Goal: Task Accomplishment & Management: Complete application form

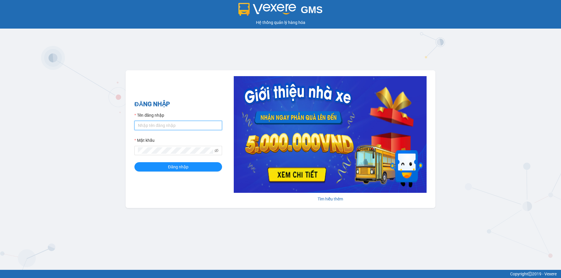
click at [145, 128] on input "Tên đăng nhập" at bounding box center [178, 125] width 88 height 9
type input "phatbt.minhtam"
click at [134, 162] on button "Đăng nhập" at bounding box center [178, 166] width 88 height 9
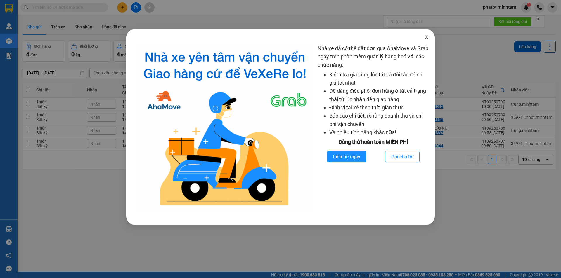
click at [427, 36] on icon "close" at bounding box center [426, 37] width 5 height 5
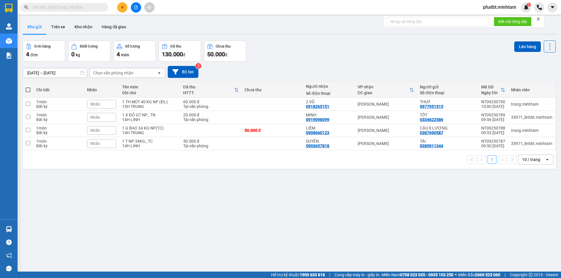
click at [532, 159] on div "10 / trang" at bounding box center [531, 160] width 18 height 6
click at [532, 225] on span "100 / trang" at bounding box center [528, 225] width 21 height 6
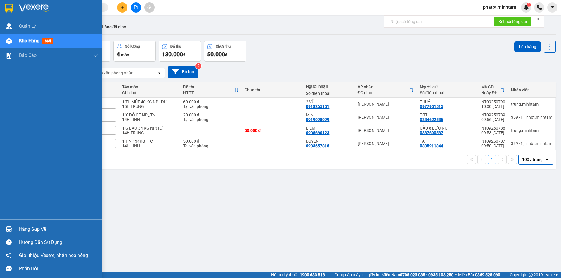
click at [50, 228] on div "Hàng sắp về" at bounding box center [58, 229] width 79 height 9
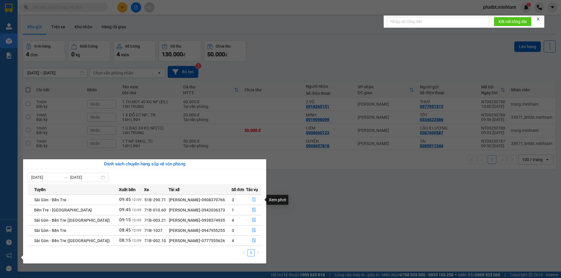
click at [253, 201] on button "button" at bounding box center [253, 199] width 15 height 9
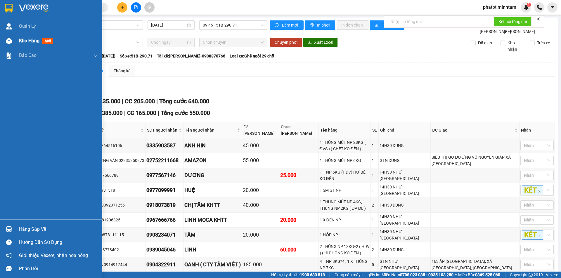
click at [12, 41] on img at bounding box center [9, 41] width 6 height 6
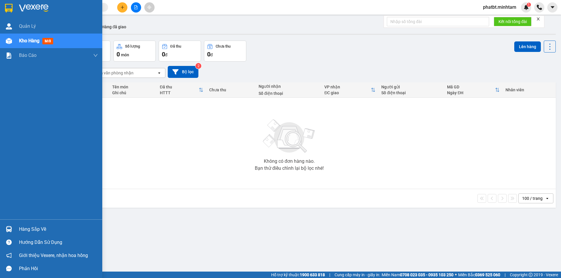
drag, startPoint x: 24, startPoint y: 228, endPoint x: 27, endPoint y: 228, distance: 3.6
click at [25, 228] on div "Hàng sắp về" at bounding box center [58, 229] width 79 height 9
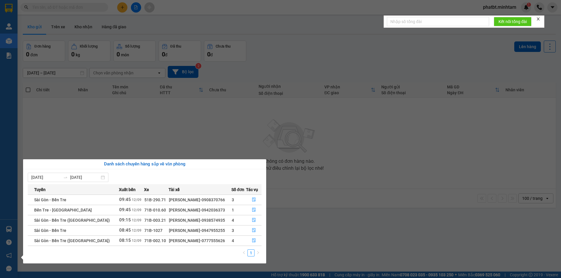
drag, startPoint x: 316, startPoint y: 223, endPoint x: 322, endPoint y: 225, distance: 6.5
click at [319, 225] on section "Kết quả tìm kiếm ( 0 ) Bộ lọc No Data phatbt.minhtam 1 Quản [PERSON_NAME] hàng …" at bounding box center [280, 139] width 561 height 278
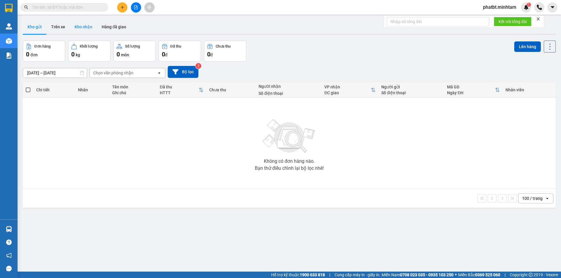
click at [81, 29] on button "Kho nhận" at bounding box center [83, 27] width 27 height 14
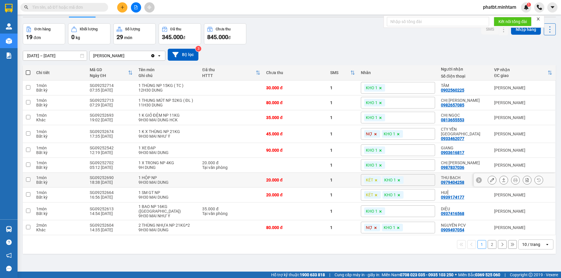
scroll to position [27, 0]
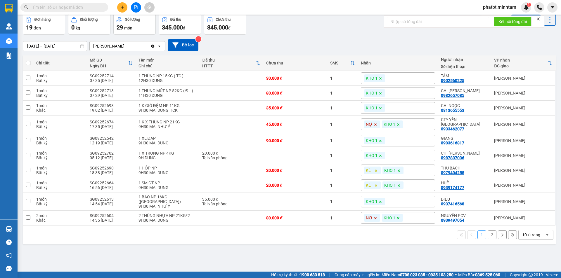
click at [529, 232] on div "10 / trang" at bounding box center [531, 235] width 18 height 6
click at [528, 219] on span "100 / trang" at bounding box center [528, 217] width 21 height 6
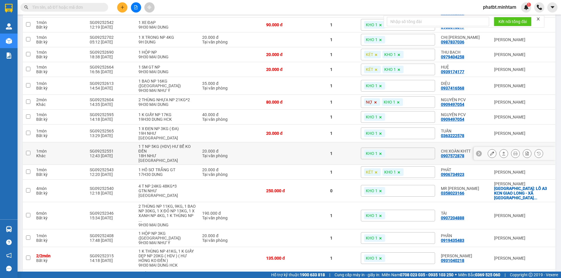
scroll to position [157, 0]
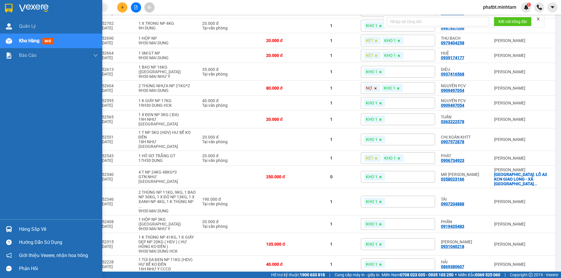
click at [7, 229] on img at bounding box center [9, 229] width 6 height 6
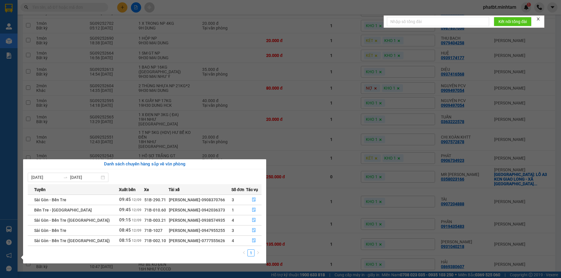
click at [296, 260] on section "Kết quả tìm kiếm ( 0 ) Bộ lọc No Data phatbt.minhtam 1 Quản Lý Kho hàng mới Báo…" at bounding box center [280, 139] width 561 height 278
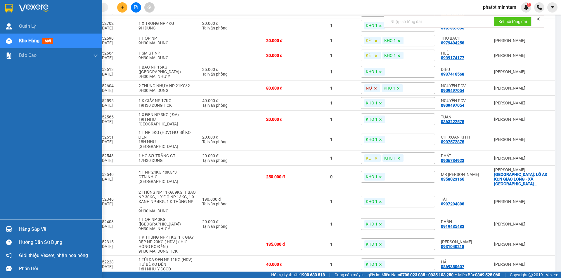
click at [6, 41] on img at bounding box center [9, 41] width 6 height 6
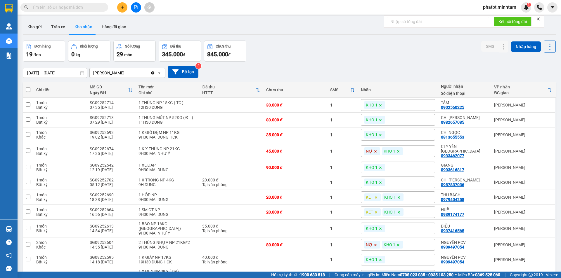
click at [35, 34] on div at bounding box center [289, 34] width 533 height 1
click at [36, 25] on button "Kho gửi" at bounding box center [35, 27] width 24 height 14
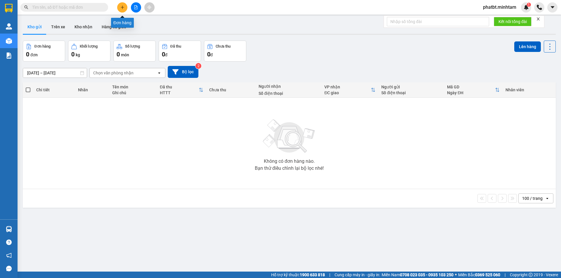
click at [121, 8] on icon "plus" at bounding box center [122, 7] width 4 height 4
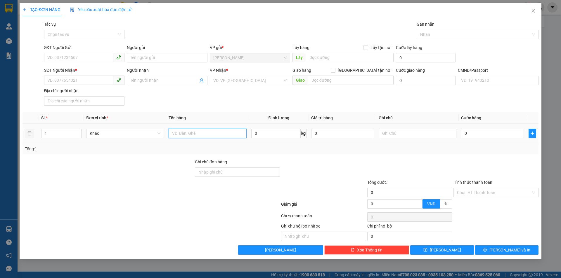
click at [185, 132] on input "text" at bounding box center [208, 133] width 78 height 9
type input "1 BAO NP 52KG ([GEOGRAPHIC_DATA])"
click at [98, 52] on div "SĐT Người Gửi" at bounding box center [84, 48] width 80 height 9
click at [95, 55] on input "SĐT Người Gửi" at bounding box center [78, 57] width 69 height 9
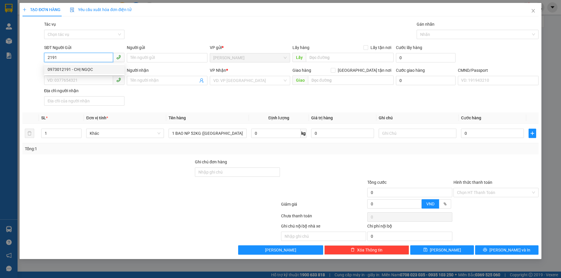
click at [71, 70] on div "0973012191 - CHỊ NGỌC" at bounding box center [84, 69] width 73 height 6
type input "0973012191"
type input "CHỊ NGỌC"
type input "0974718615"
type input "TRANG"
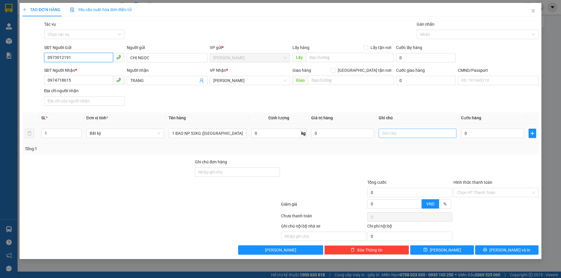
type input "0973012191"
click at [401, 135] on input "text" at bounding box center [418, 133] width 78 height 9
type input "15H PHÁT"
click at [475, 132] on input "0" at bounding box center [492, 133] width 63 height 9
type input "8"
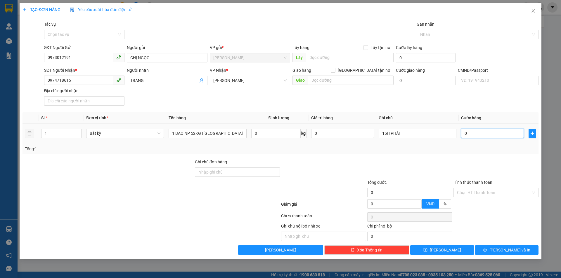
type input "8"
type input "80"
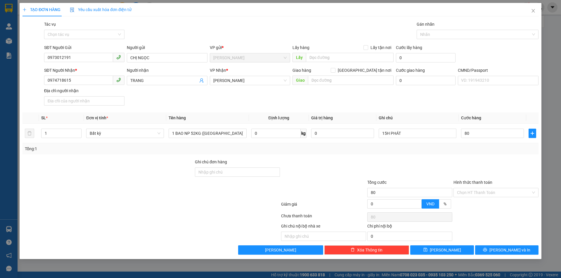
type input "80.000"
drag, startPoint x: 472, startPoint y: 99, endPoint x: 475, endPoint y: 101, distance: 3.0
click at [474, 101] on div "SĐT Người Nhận * 0974718615 Người nhận TRANG VP Nhận * Hồ Chí Minh Giao hàng Gi…" at bounding box center [291, 87] width 497 height 41
click at [473, 194] on input "Hình thức thanh toán" at bounding box center [494, 192] width 74 height 9
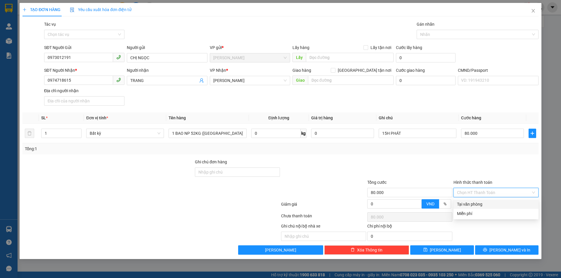
click at [470, 199] on div "Transit Pickup Surcharge Ids Transit Deliver Surcharge Ids Transit Deliver Surc…" at bounding box center [280, 138] width 516 height 234
drag, startPoint x: 469, startPoint y: 189, endPoint x: 469, endPoint y: 197, distance: 7.9
click at [469, 191] on input "Hình thức thanh toán" at bounding box center [494, 192] width 74 height 9
click at [469, 205] on div "Tại văn phòng" at bounding box center [496, 204] width 78 height 6
type input "0"
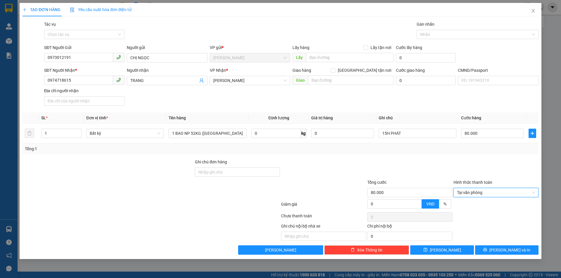
click at [451, 166] on div at bounding box center [410, 169] width 86 height 20
drag, startPoint x: 498, startPoint y: 247, endPoint x: 498, endPoint y: 237, distance: 9.9
click at [498, 247] on button "[PERSON_NAME] và In" at bounding box center [506, 250] width 63 height 9
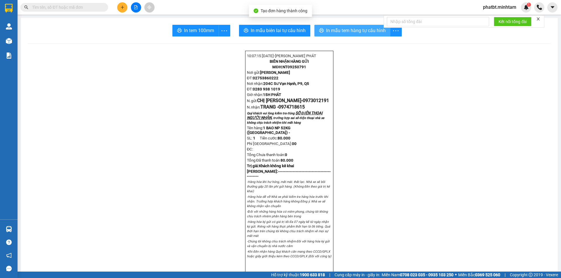
click at [326, 32] on span "In mẫu tem hàng tự cấu hình" at bounding box center [356, 30] width 60 height 7
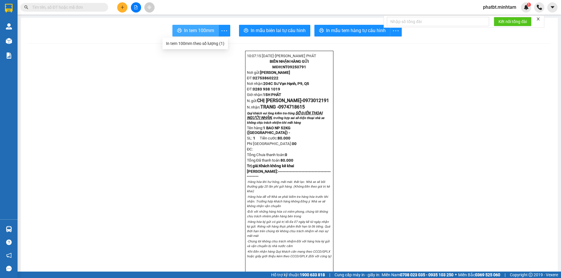
click at [206, 34] on span "In tem 100mm" at bounding box center [199, 30] width 30 height 7
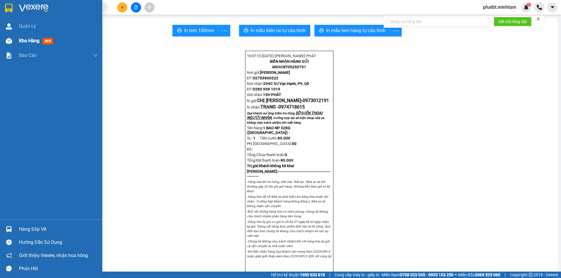
click at [12, 42] on div at bounding box center [9, 41] width 10 height 10
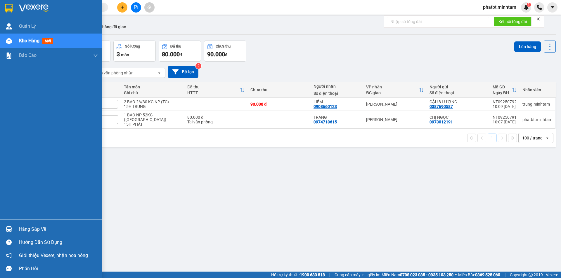
click at [38, 232] on div "Hàng sắp về" at bounding box center [58, 229] width 79 height 9
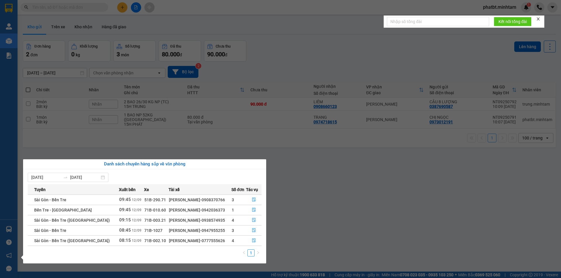
drag, startPoint x: 295, startPoint y: 192, endPoint x: 296, endPoint y: 188, distance: 3.8
click at [296, 191] on section "Kết quả tìm kiếm ( 0 ) Bộ lọc No Data phatbt.minhtam 1 Quản Lý Kho hàng mới Báo…" at bounding box center [280, 139] width 561 height 278
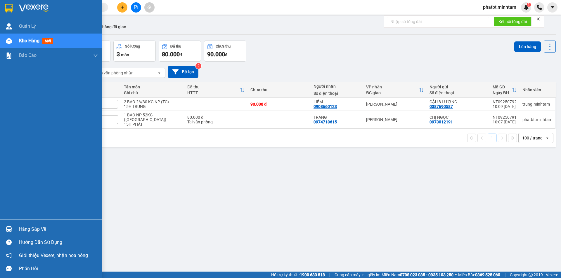
click at [34, 230] on div "Hàng sắp về" at bounding box center [58, 229] width 79 height 9
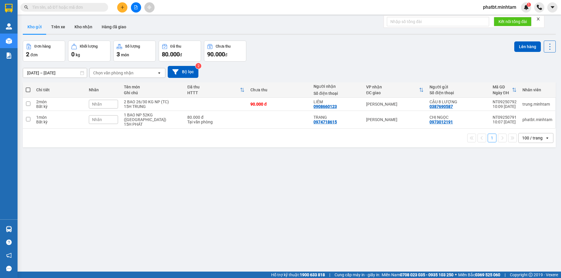
drag, startPoint x: 330, startPoint y: 214, endPoint x: 323, endPoint y: 216, distance: 7.9
click at [330, 214] on section "Kết quả tìm kiếm ( 0 ) Bộ lọc No Data phatbt.minhtam 1 Quản [PERSON_NAME] hàng …" at bounding box center [280, 139] width 561 height 278
click at [122, 7] on icon "plus" at bounding box center [122, 7] width 4 height 4
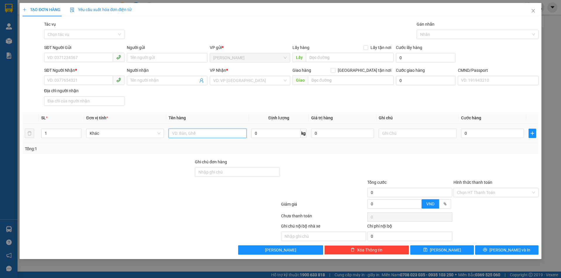
click at [182, 137] on input "text" at bounding box center [208, 133] width 78 height 9
type input "1 KT NP 18KG (ĐA)"
click at [73, 59] on input "SĐT Người Gửi" at bounding box center [78, 57] width 69 height 9
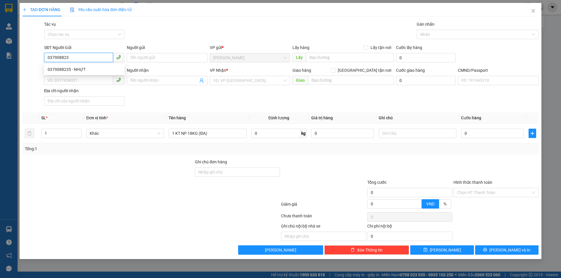
type input "0379088235"
click at [77, 70] on div "0379088235 - NHỰT" at bounding box center [84, 69] width 73 height 6
type input "NHỰT"
type input "0972098714"
type input "KHA"
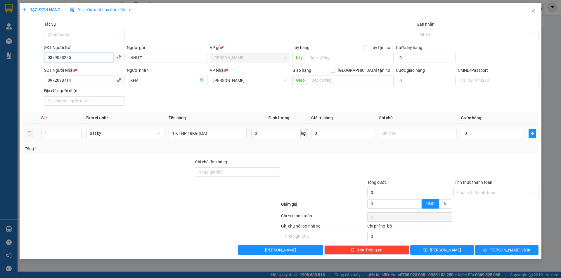
type input "0379088235"
click at [402, 132] on input "text" at bounding box center [418, 133] width 78 height 9
type input "15H PHÁT"
click at [468, 132] on input "0" at bounding box center [492, 133] width 63 height 9
type input "3"
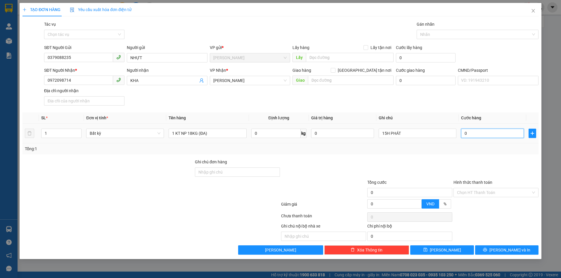
type input "3"
type input "35"
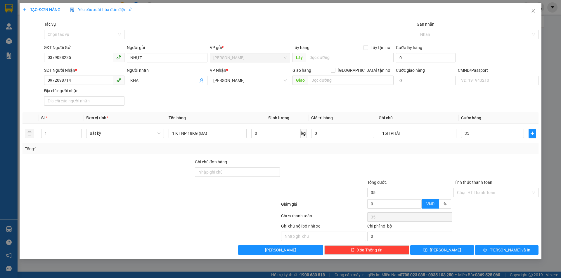
type input "35.000"
click at [449, 92] on div "SĐT Người Nhận * 0972098714 Người nhận KHA VP Nhận * Hồ Chí Minh Giao hàng Giao…" at bounding box center [291, 87] width 497 height 41
click at [476, 192] on input "Hình thức thanh toán" at bounding box center [494, 192] width 74 height 9
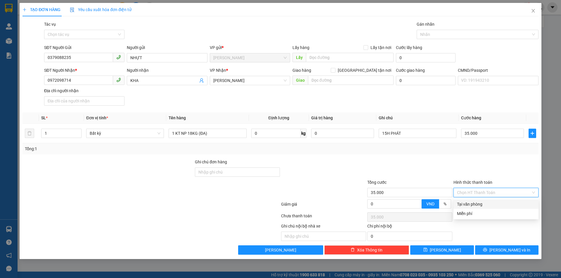
click at [472, 203] on div "Tại văn phòng" at bounding box center [496, 204] width 78 height 6
type input "0"
drag, startPoint x: 453, startPoint y: 157, endPoint x: 457, endPoint y: 162, distance: 6.4
click at [454, 159] on div "Transit Pickup Surcharge Ids Transit Deliver Surcharge Ids Transit Deliver Surc…" at bounding box center [280, 138] width 516 height 234
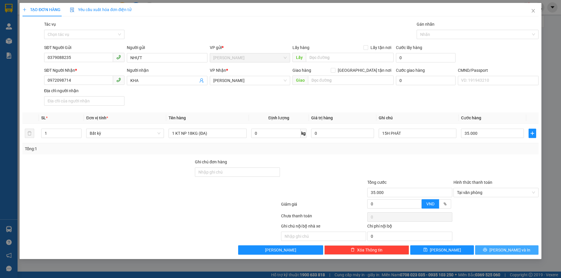
click at [490, 250] on button "[PERSON_NAME] và In" at bounding box center [506, 250] width 63 height 9
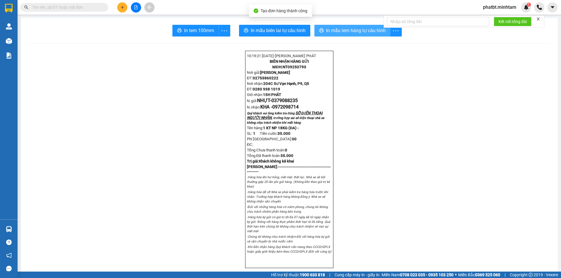
drag, startPoint x: 341, startPoint y: 33, endPoint x: 344, endPoint y: 34, distance: 3.1
click at [341, 33] on span "In mẫu tem hàng tự cấu hình" at bounding box center [356, 30] width 60 height 7
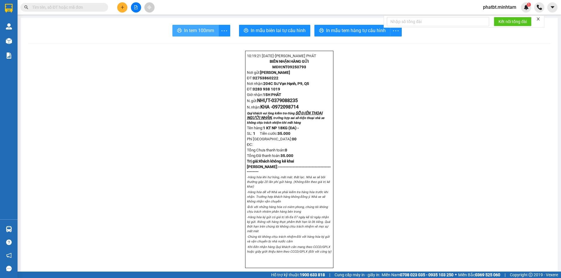
drag, startPoint x: 203, startPoint y: 28, endPoint x: 200, endPoint y: 32, distance: 5.2
click at [204, 31] on span "In tem 100mm" at bounding box center [199, 30] width 30 height 7
click at [122, 6] on icon "plus" at bounding box center [122, 7] width 4 height 4
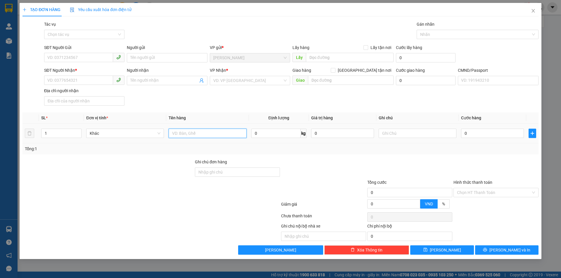
click at [206, 131] on input "text" at bounding box center [208, 133] width 78 height 9
type input "1 BAO NP 4KG (HDV)"
click at [87, 58] on input "SĐT Người Gửi" at bounding box center [78, 57] width 69 height 9
type input "0912839030"
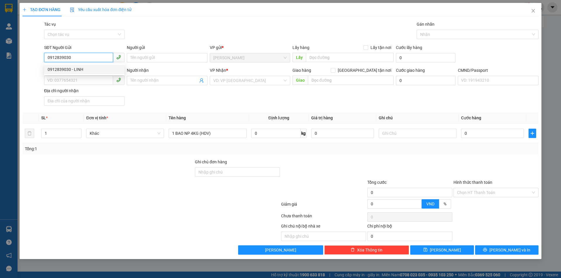
click at [81, 69] on div "0912839030 - LINH" at bounding box center [84, 69] width 73 height 6
type input "LINH"
type input "0909041281"
type input "NHI"
type input "0912839030"
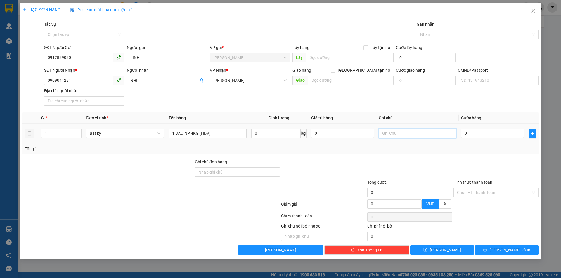
click at [395, 135] on input "text" at bounding box center [418, 133] width 78 height 9
type input "15H PHÁT"
click at [482, 131] on input "0" at bounding box center [492, 133] width 63 height 9
type input "2"
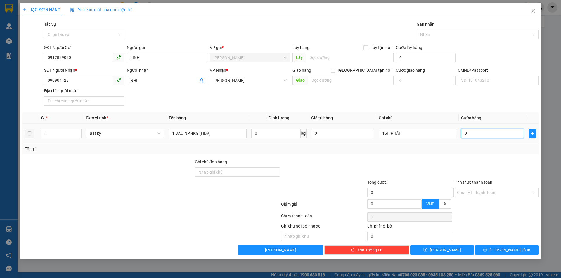
type input "2"
type input "20"
type input "20.000"
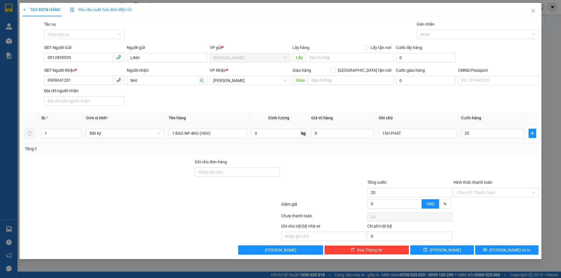
type input "20.000"
click at [452, 97] on div "SĐT Người Nhận * 0909041281 Người nhận NHI VP Nhận * Hồ Chí Minh Giao hàng Giao…" at bounding box center [291, 87] width 497 height 41
click at [470, 193] on input "Hình thức thanh toán" at bounding box center [494, 192] width 74 height 9
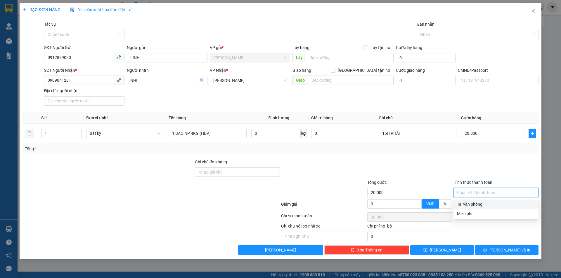
click at [466, 202] on div "Tại văn phòng" at bounding box center [496, 204] width 78 height 6
type input "0"
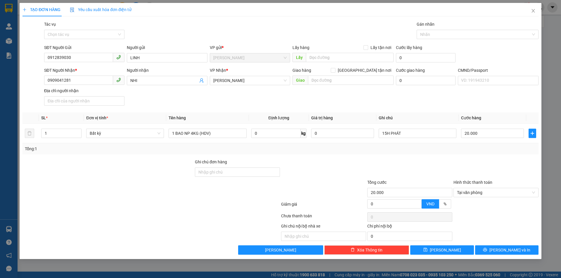
click at [450, 172] on div at bounding box center [410, 169] width 86 height 20
drag, startPoint x: 485, startPoint y: 249, endPoint x: 481, endPoint y: 247, distance: 4.5
click at [485, 250] on button "Lưu và In" at bounding box center [506, 250] width 63 height 9
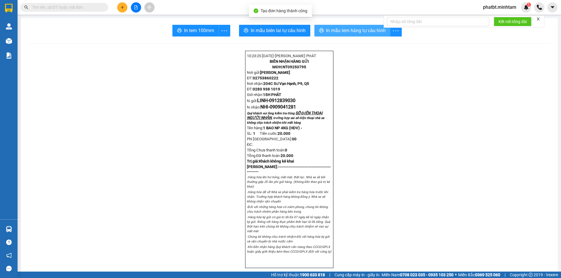
click at [335, 33] on span "In mẫu tem hàng tự cấu hình" at bounding box center [356, 30] width 60 height 7
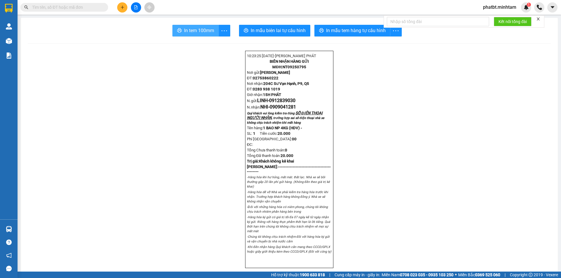
click at [195, 29] on span "In tem 100mm" at bounding box center [199, 30] width 30 height 7
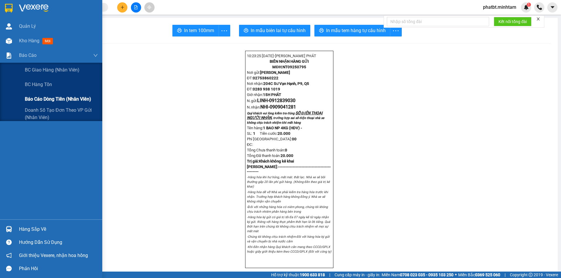
click at [55, 100] on span "Báo cáo dòng tiền (nhân viên)" at bounding box center [58, 99] width 66 height 7
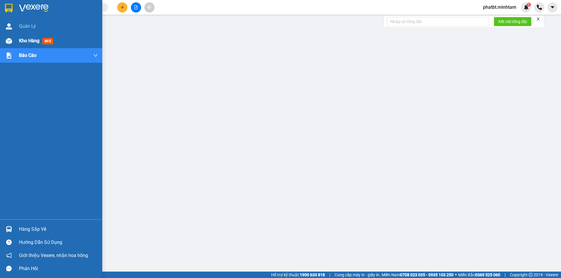
click at [31, 44] on div "Kho hàng mới" at bounding box center [37, 40] width 37 height 7
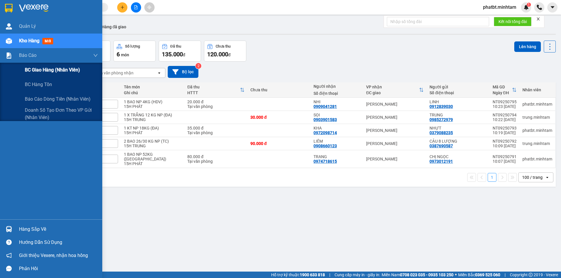
click at [46, 75] on div "BC giao hàng (nhân viên)" at bounding box center [61, 70] width 73 height 15
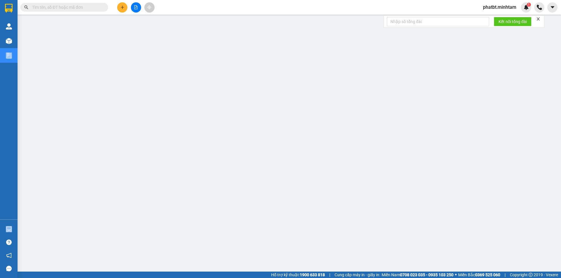
drag, startPoint x: 81, startPoint y: 83, endPoint x: 16, endPoint y: 64, distance: 67.8
click at [16, 63] on div "Báo cáo BC giao hàng (nhân viên) BC hàng tồn Báo cáo dòng tiền (nhân viên) Doan…" at bounding box center [9, 55] width 18 height 15
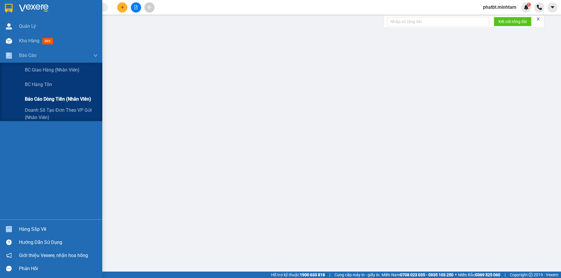
click at [43, 103] on span "Báo cáo dòng tiền (nhân viên)" at bounding box center [58, 99] width 66 height 7
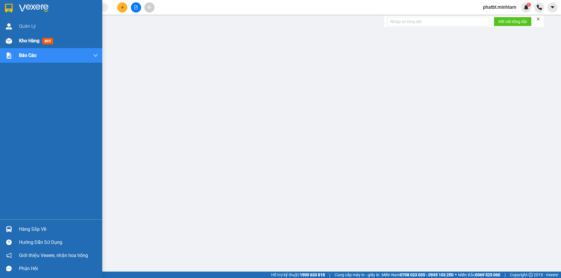
click at [20, 41] on span "Kho hàng" at bounding box center [29, 41] width 20 height 6
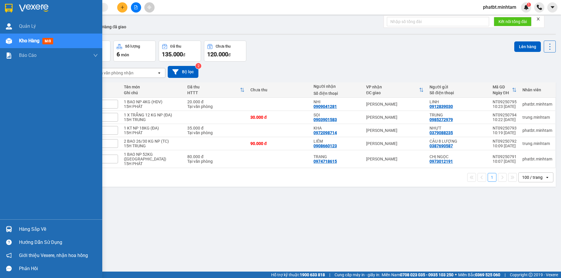
click at [25, 232] on div "Hàng sắp về" at bounding box center [58, 229] width 79 height 9
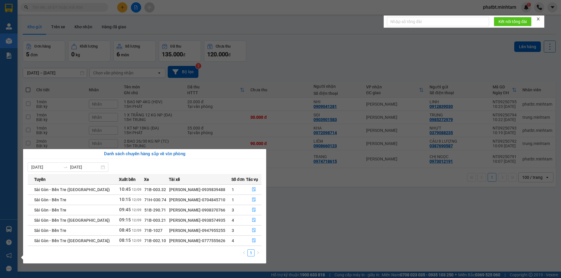
click at [297, 211] on section "Kết quả tìm kiếm ( 0 ) Bộ lọc No Data phatbt.minhtam 1 Quản [PERSON_NAME] hàng …" at bounding box center [280, 139] width 561 height 278
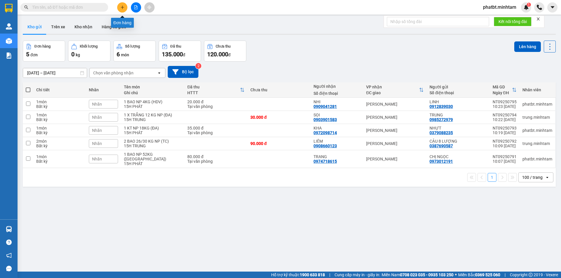
click at [124, 7] on button at bounding box center [122, 7] width 10 height 10
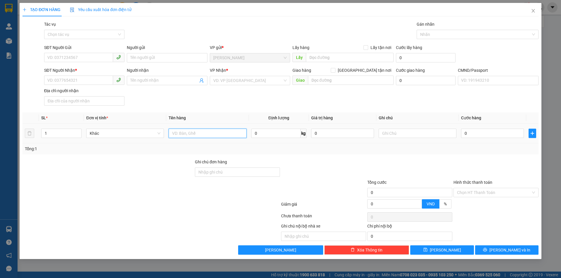
click at [185, 130] on input "text" at bounding box center [208, 133] width 78 height 9
type input "1 gb np 17kg (ĐA)"
click at [72, 58] on input "SĐT Người Gửi" at bounding box center [78, 57] width 69 height 9
type input "0335469378"
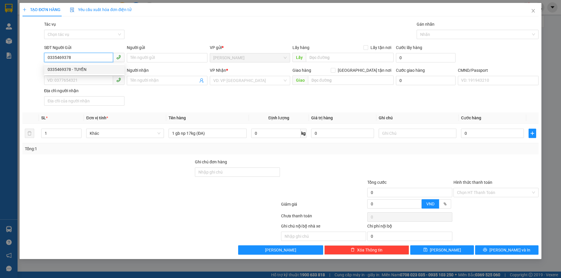
drag, startPoint x: 70, startPoint y: 67, endPoint x: 63, endPoint y: 67, distance: 7.0
click at [70, 67] on div "0335469378 - TUYỀN" at bounding box center [84, 69] width 73 height 6
type input "TUYỀN"
type input "0363109916"
type input "QUANG"
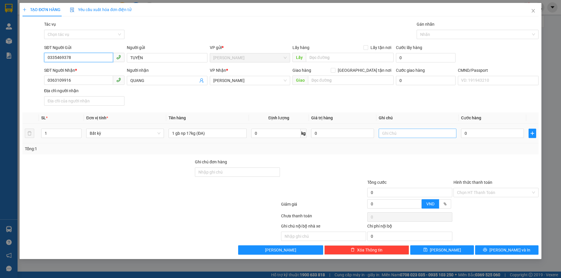
type input "0335469378"
click at [395, 132] on input "text" at bounding box center [418, 133] width 78 height 9
type input "15H PHÁT"
click at [474, 136] on input "0" at bounding box center [492, 133] width 63 height 9
type input "2"
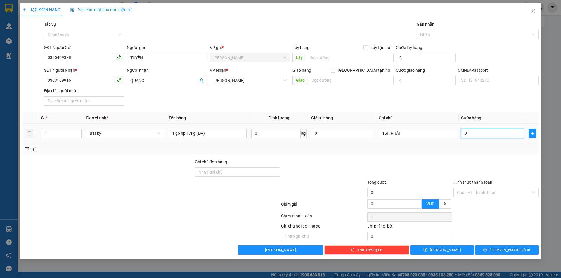
type input "2"
type input "22"
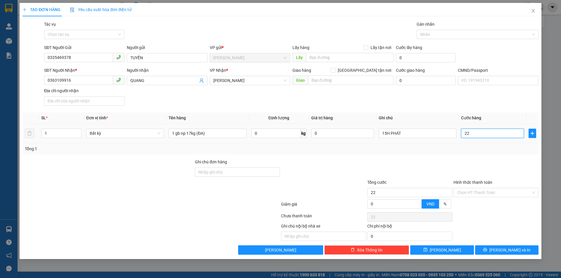
type input "2"
type input "0"
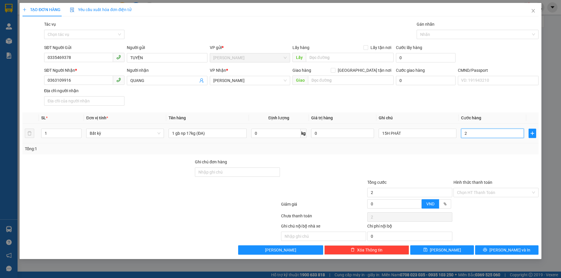
type input "0"
type input "03"
type input "3"
type input "035"
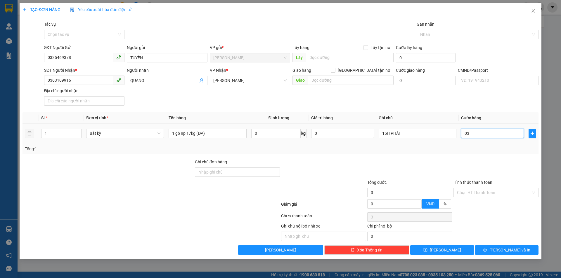
type input "35"
type input "35.000"
click at [463, 105] on div "SĐT Người Nhận * 0363109916 Người nhận QUANG VP Nhận * Hồ Chí Minh Giao hàng Gi…" at bounding box center [291, 87] width 497 height 41
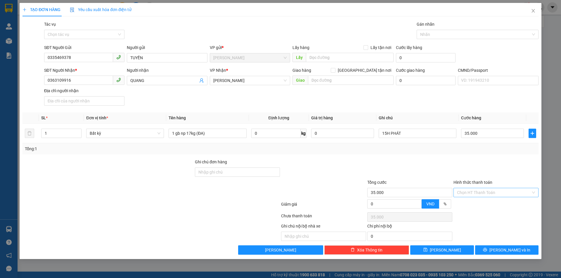
click at [468, 194] on input "Hình thức thanh toán" at bounding box center [494, 192] width 74 height 9
click at [464, 201] on div "Tại văn phòng" at bounding box center [496, 204] width 78 height 6
type input "0"
click at [456, 167] on div at bounding box center [496, 169] width 86 height 20
drag, startPoint x: 490, startPoint y: 248, endPoint x: 478, endPoint y: 246, distance: 13.1
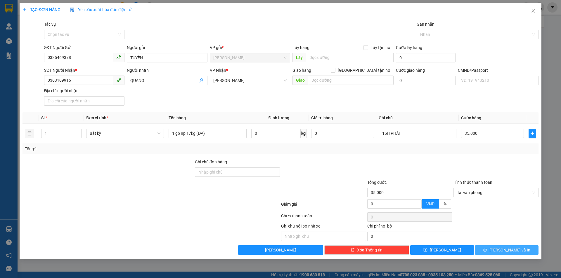
click at [491, 248] on button "[PERSON_NAME] và In" at bounding box center [506, 250] width 63 height 9
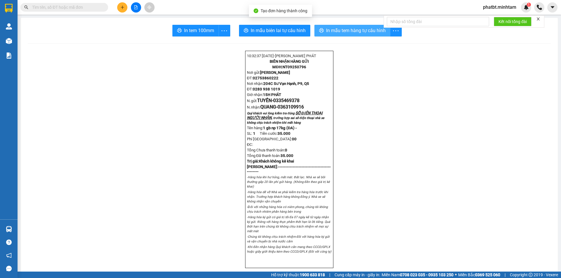
click at [340, 28] on span "In mẫu tem hàng tự cấu hình" at bounding box center [356, 30] width 60 height 7
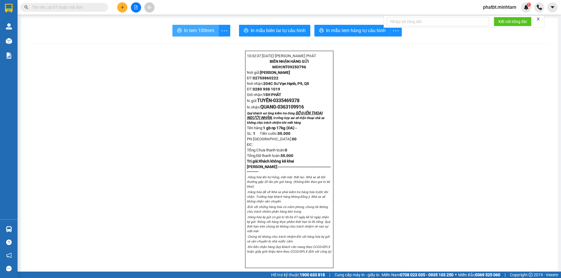
click at [186, 32] on span "In tem 100mm" at bounding box center [199, 30] width 30 height 7
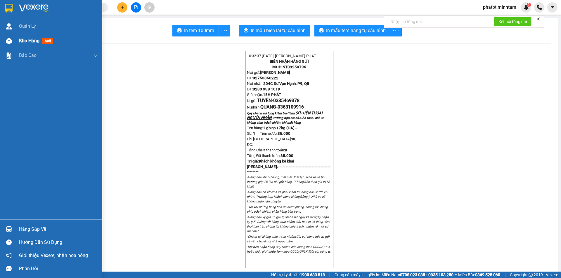
click at [25, 42] on span "Kho hàng" at bounding box center [29, 41] width 20 height 6
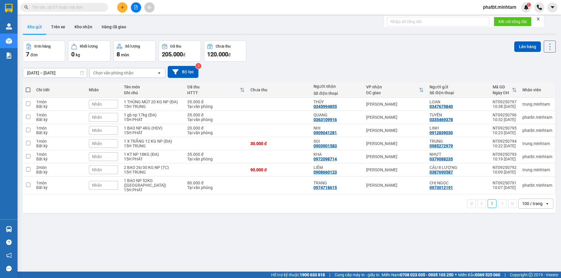
drag, startPoint x: 27, startPoint y: 88, endPoint x: 33, endPoint y: 90, distance: 5.5
click at [28, 89] on span at bounding box center [28, 90] width 5 height 5
click at [28, 87] on input "checkbox" at bounding box center [28, 87] width 0 height 0
checkbox input "true"
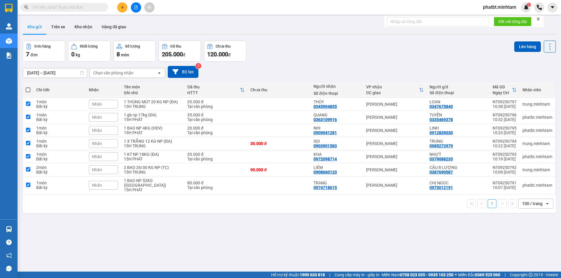
checkbox input "true"
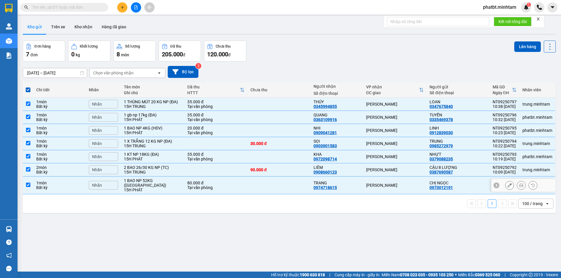
drag, startPoint x: 473, startPoint y: 185, endPoint x: 484, endPoint y: 156, distance: 31.2
click at [473, 185] on div "CHỊ NGỌC 0973012191" at bounding box center [457, 185] width 57 height 9
checkbox input "false"
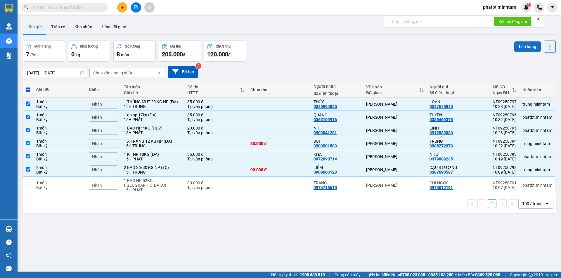
click at [514, 46] on button "Lên hàng" at bounding box center [527, 46] width 27 height 11
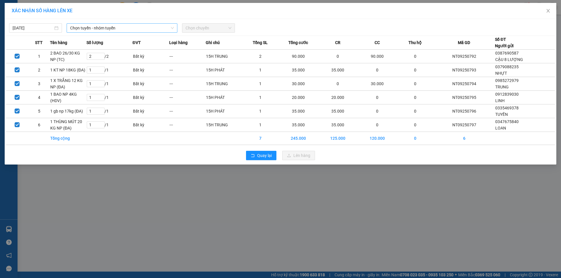
click at [102, 24] on span "Chọn tuyến - nhóm tuyến" at bounding box center [122, 28] width 104 height 9
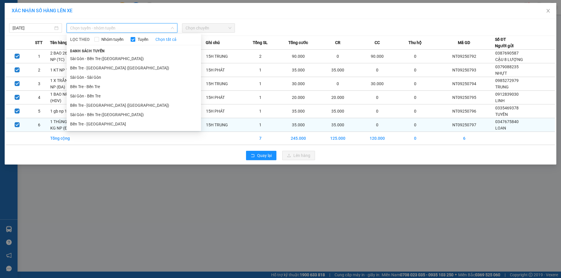
click at [99, 123] on li "Bến Tre - Sài Gòn" at bounding box center [134, 123] width 134 height 9
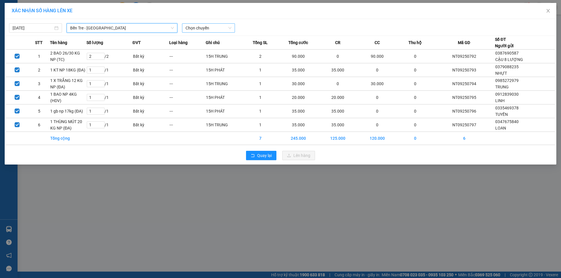
drag, startPoint x: 208, startPoint y: 25, endPoint x: 207, endPoint y: 29, distance: 4.8
click at [208, 27] on span "Chọn chuyến" at bounding box center [208, 28] width 46 height 9
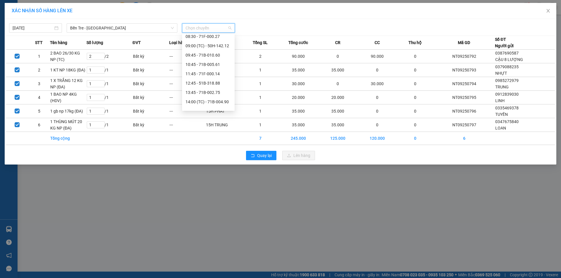
scroll to position [51, 0]
click at [124, 27] on span "Bến Tre - Sài Gòn" at bounding box center [122, 28] width 104 height 9
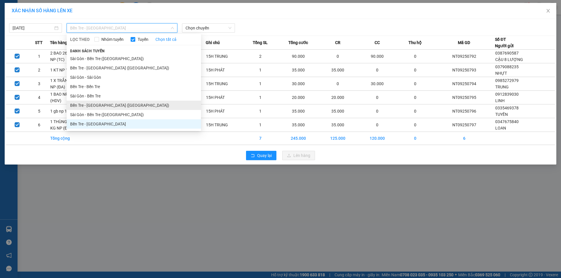
drag, startPoint x: 102, startPoint y: 108, endPoint x: 126, endPoint y: 96, distance: 27.3
click at [102, 107] on li "Bến Tre - Sài Gòn (CT)" at bounding box center [134, 105] width 134 height 9
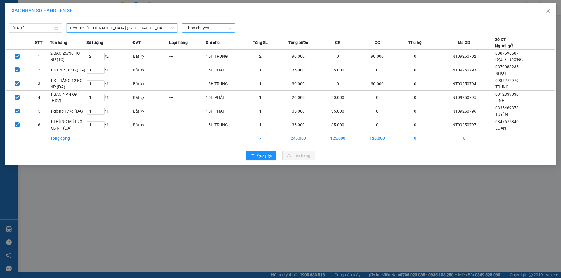
drag, startPoint x: 200, startPoint y: 23, endPoint x: 200, endPoint y: 26, distance: 2.9
click at [200, 25] on div "12/09/2025 Bến Tre - Sài Gòn (CT) Bến Tre - Sài Gòn (CT) LỌC THEO Nhóm tuyến Tu…" at bounding box center [280, 26] width 549 height 12
click at [201, 31] on span "Chọn chuyến" at bounding box center [208, 28] width 46 height 9
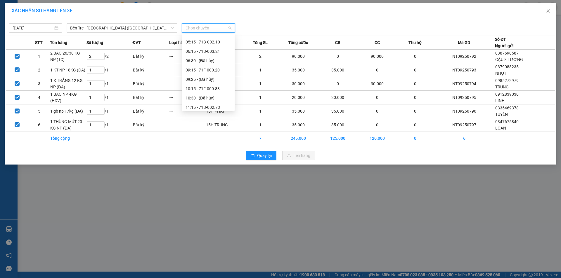
scroll to position [53, 0]
click at [222, 82] on div "10:15 - 71F-000.88" at bounding box center [208, 80] width 46 height 6
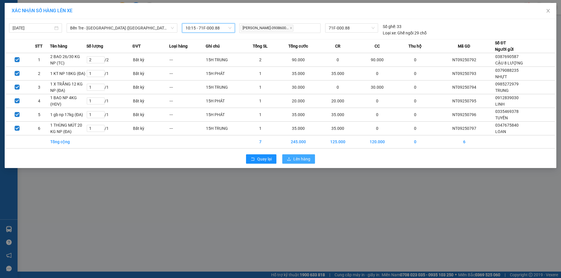
click at [298, 163] on button "Lên hàng" at bounding box center [298, 159] width 33 height 9
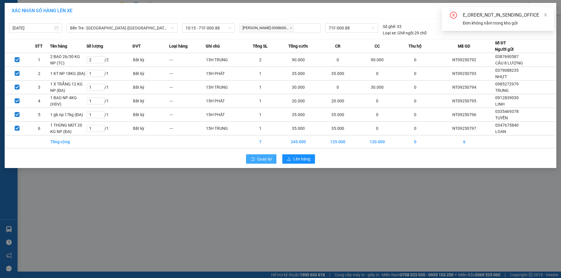
click at [267, 159] on span "Quay lại" at bounding box center [264, 159] width 15 height 6
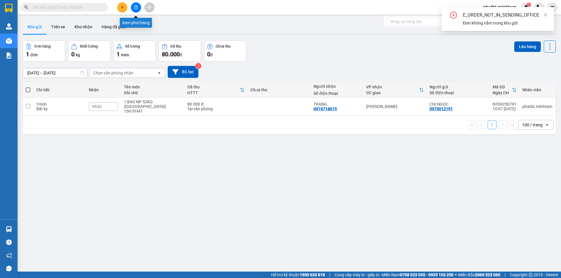
click at [136, 10] on button at bounding box center [136, 7] width 10 height 10
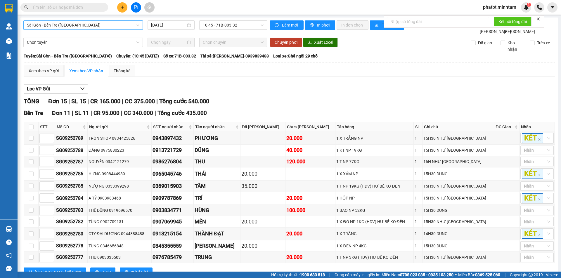
click at [61, 24] on span "Sài Gòn - Bến Tre ([GEOGRAPHIC_DATA])" at bounding box center [83, 25] width 112 height 9
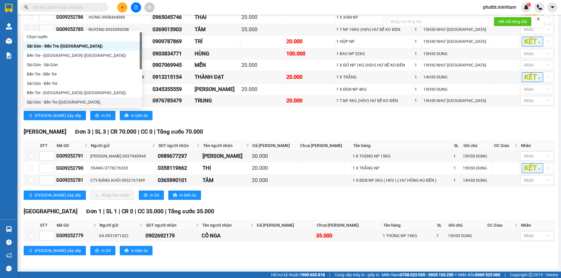
scroll to position [163, 0]
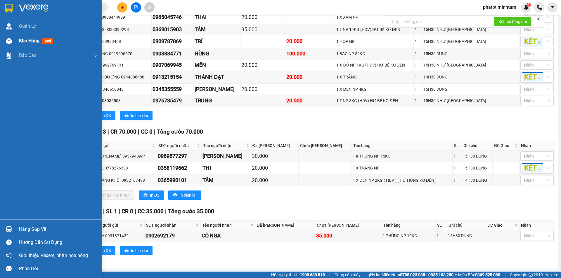
drag, startPoint x: 12, startPoint y: 38, endPoint x: 17, endPoint y: 38, distance: 5.0
click at [12, 38] on div at bounding box center [9, 41] width 10 height 10
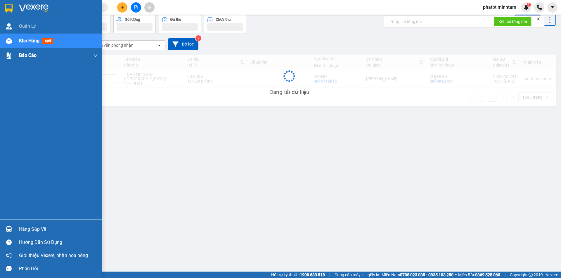
scroll to position [27, 0]
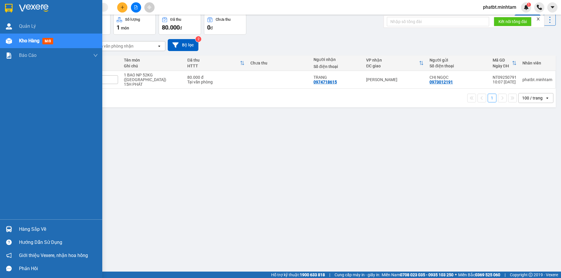
click at [34, 225] on div "Hàng sắp về" at bounding box center [58, 229] width 79 height 9
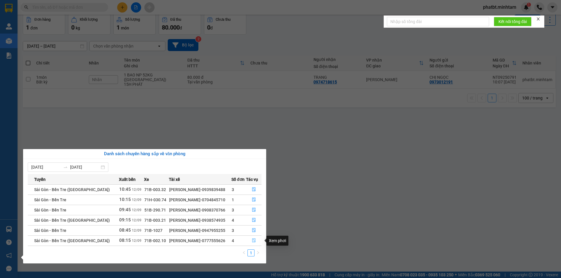
click at [254, 242] on icon "file-done" at bounding box center [254, 241] width 4 height 4
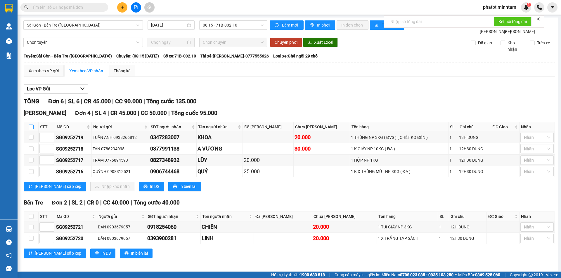
click at [31, 129] on input "checkbox" at bounding box center [31, 127] width 5 height 5
checkbox input "true"
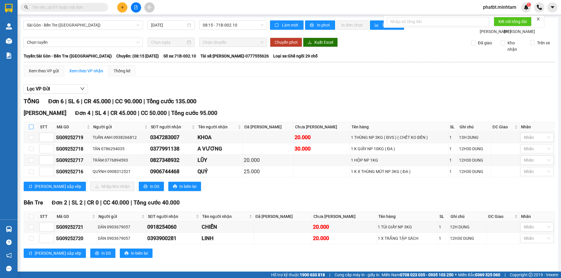
checkbox input "true"
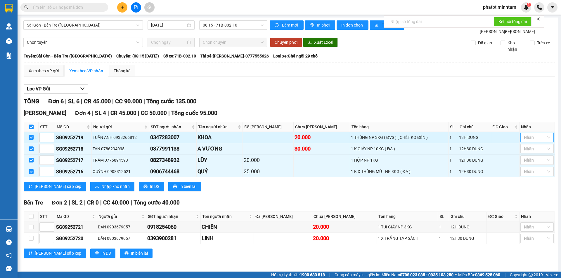
drag, startPoint x: 290, startPoint y: 179, endPoint x: 530, endPoint y: 143, distance: 242.8
click at [530, 141] on div at bounding box center [534, 137] width 25 height 7
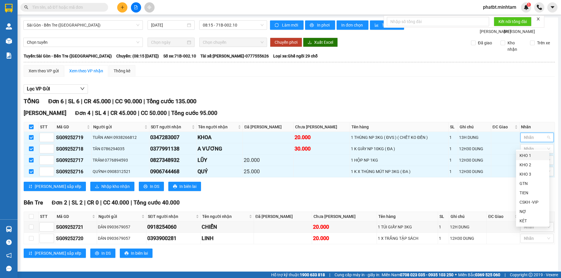
click at [529, 155] on div "KHO 1" at bounding box center [532, 155] width 26 height 6
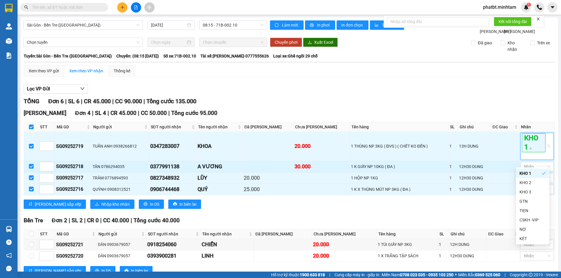
click at [471, 170] on div "12H30 DUNG" at bounding box center [474, 167] width 31 height 6
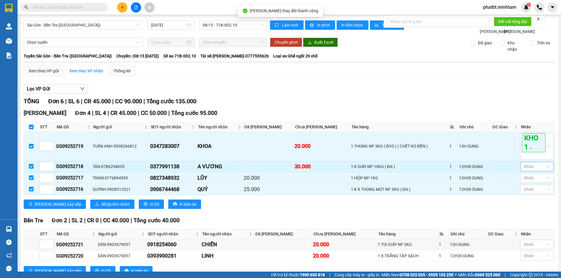
click at [529, 171] on div "Nhãn" at bounding box center [536, 166] width 33 height 9
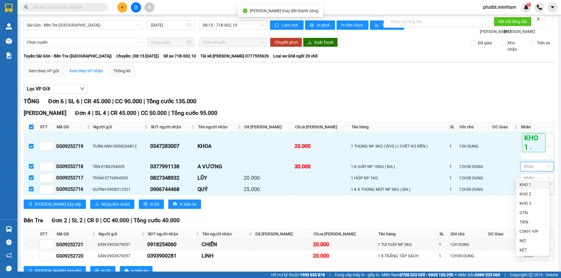
drag, startPoint x: 526, startPoint y: 185, endPoint x: 475, endPoint y: 189, distance: 51.0
click at [526, 185] on div "KHO 1" at bounding box center [532, 185] width 26 height 6
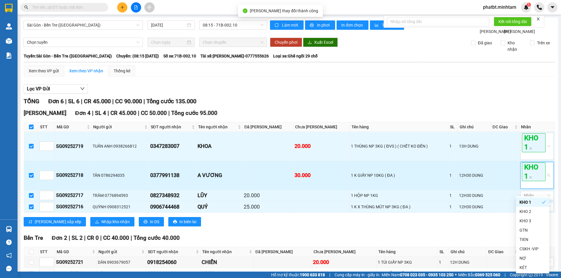
click at [475, 189] on td "12H30 DUNG" at bounding box center [474, 175] width 33 height 29
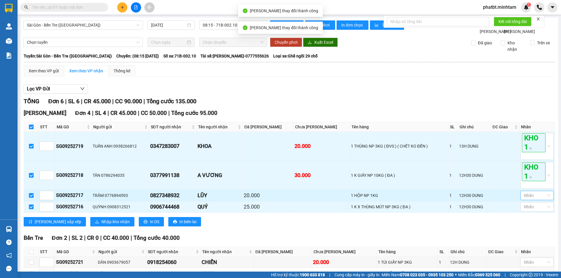
click at [526, 199] on div at bounding box center [534, 195] width 25 height 7
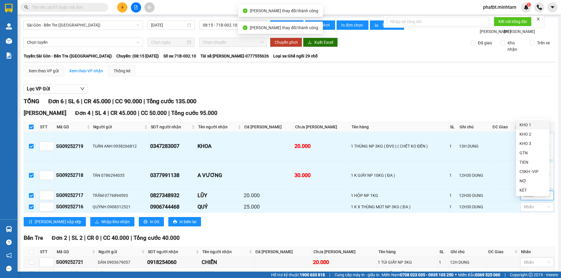
drag, startPoint x: 521, startPoint y: 124, endPoint x: 496, endPoint y: 142, distance: 30.1
click at [520, 124] on div "KHO 1" at bounding box center [532, 125] width 26 height 6
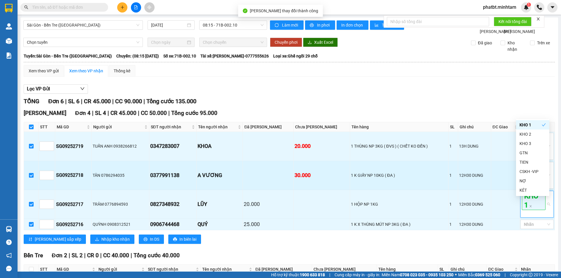
click at [458, 190] on td "12H30 DUNG" at bounding box center [474, 175] width 33 height 29
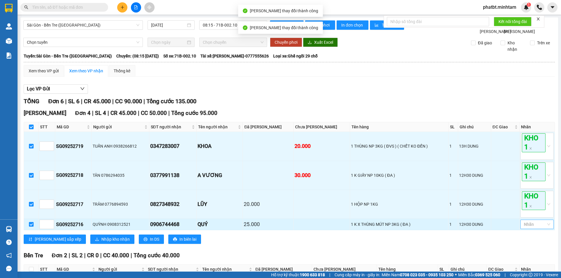
drag, startPoint x: 528, startPoint y: 233, endPoint x: 525, endPoint y: 230, distance: 4.4
click at [529, 228] on div at bounding box center [534, 224] width 25 height 7
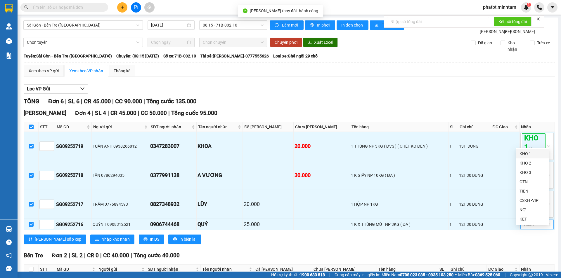
click at [523, 154] on div "KHO 1" at bounding box center [532, 154] width 26 height 6
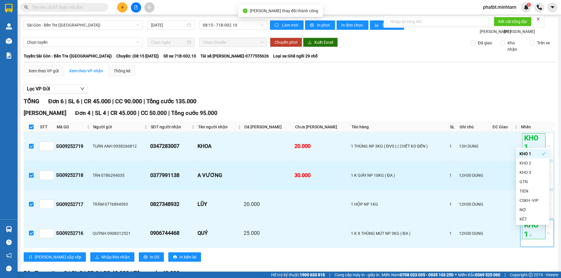
click at [243, 190] on td "A VƯƠNG" at bounding box center [220, 175] width 46 height 29
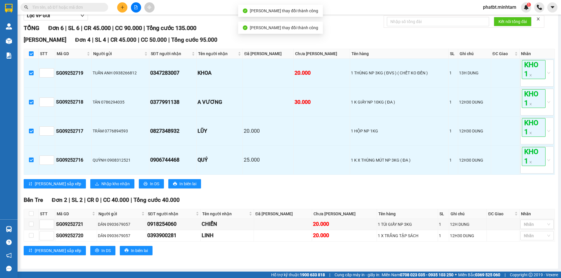
scroll to position [80, 0]
click at [92, 180] on button "Nhập kho nhận" at bounding box center [112, 183] width 44 height 9
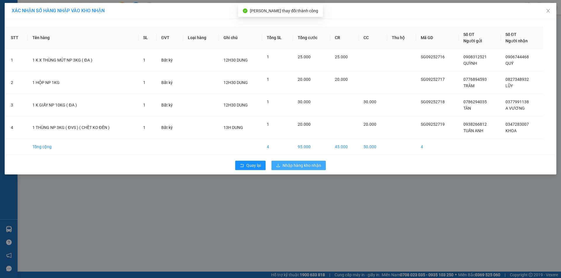
click at [294, 165] on span "Nhập hàng kho nhận" at bounding box center [301, 165] width 39 height 6
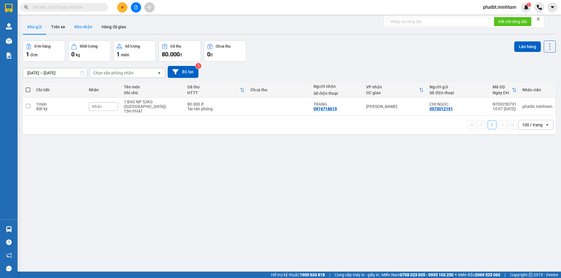
click at [84, 29] on button "Kho nhận" at bounding box center [83, 27] width 27 height 14
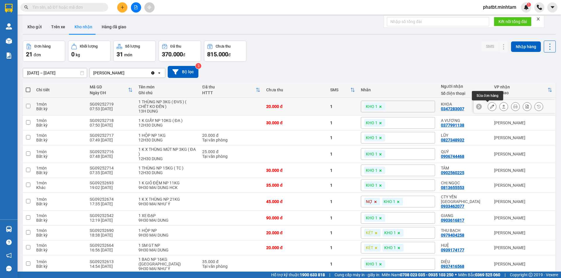
click at [488, 105] on button at bounding box center [492, 107] width 8 height 10
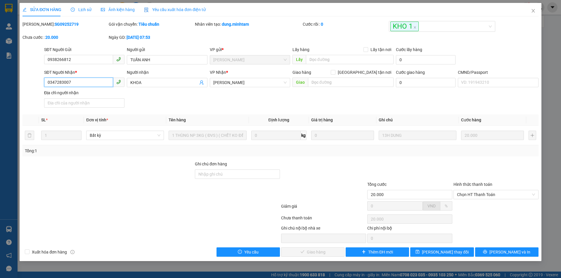
click at [105, 81] on input "0347283007" at bounding box center [78, 82] width 69 height 9
click at [215, 169] on div "Ghi chú đơn hàng" at bounding box center [237, 165] width 85 height 9
click at [222, 176] on input "Ghi chú đơn hàng" at bounding box center [237, 174] width 85 height 9
type input "ĐG"
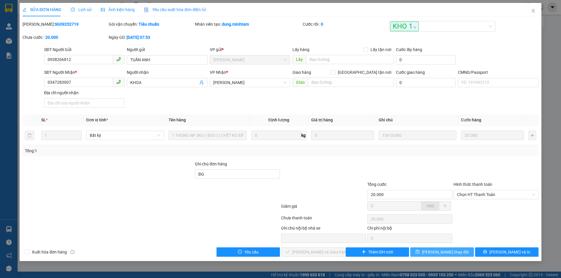
click at [466, 251] on button "Lưu thay đổi" at bounding box center [441, 252] width 63 height 9
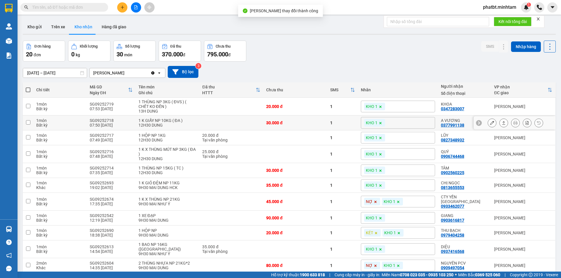
click at [490, 121] on icon at bounding box center [492, 123] width 4 height 4
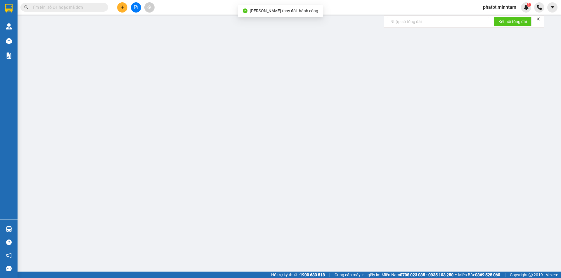
type input "0786294035"
type input "TÂN"
type input "0377991138"
type input "A VƯƠNG"
type input "GIAO Ở CỔNG CHÀO AN PHƯỚC KHOẢNG 14H"
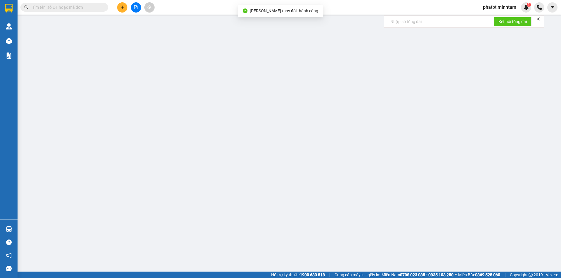
type input "30.000"
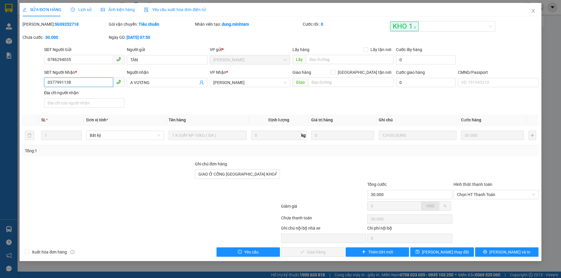
click at [77, 84] on input "0377991138" at bounding box center [78, 82] width 69 height 9
click at [490, 252] on button "[PERSON_NAME] và In" at bounding box center [506, 252] width 63 height 9
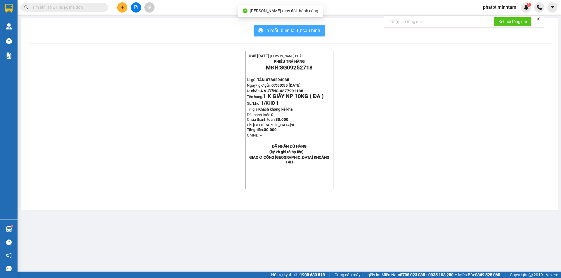
click at [304, 31] on span "In mẫu biên lai tự cấu hình" at bounding box center [292, 30] width 55 height 7
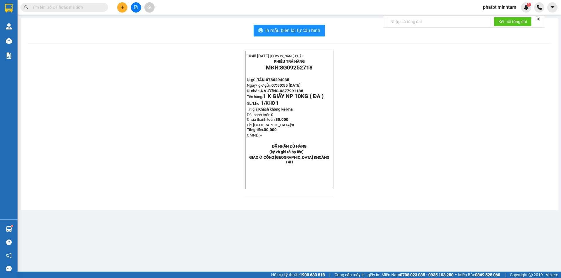
scroll to position [38, 0]
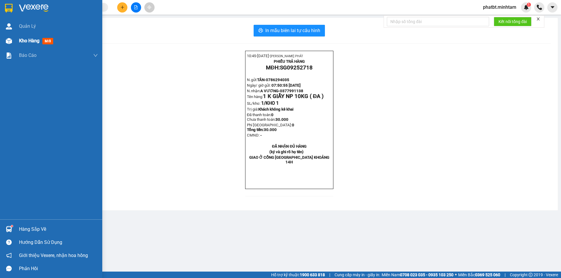
click at [22, 43] on span "Kho hàng" at bounding box center [29, 41] width 20 height 6
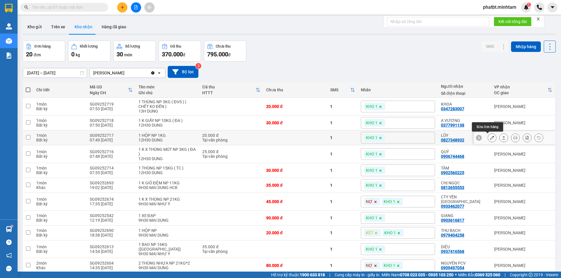
click at [490, 137] on icon at bounding box center [492, 138] width 4 height 4
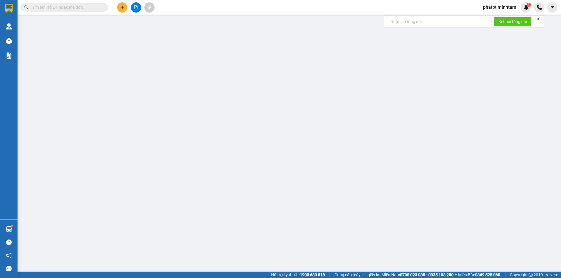
type input "0776894593"
type input "TRÂM"
type input "0827348932"
type input "LŨY"
type input "20.000"
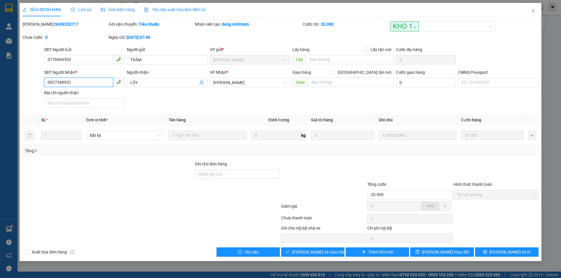
click at [77, 80] on input "0827348932" at bounding box center [78, 82] width 69 height 9
drag, startPoint x: 245, startPoint y: 173, endPoint x: 247, endPoint y: 176, distance: 3.3
click at [247, 176] on input "Ghi chú đơn hàng" at bounding box center [237, 174] width 85 height 9
type input "ĐG"
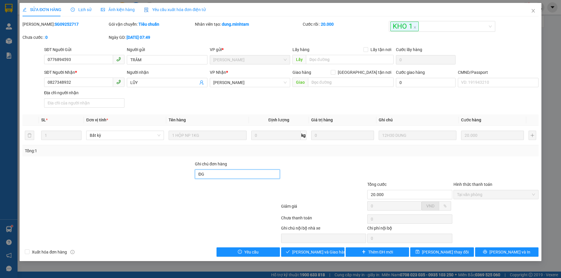
click at [226, 178] on input "ĐG" at bounding box center [237, 174] width 85 height 9
type input "KNM"
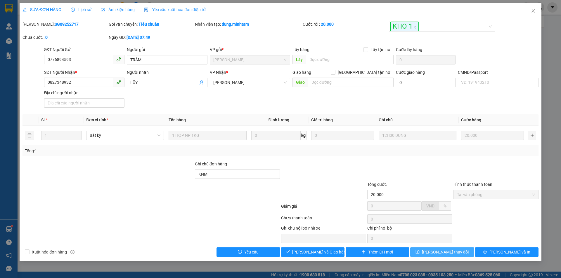
click at [445, 254] on span "Lưu thay đổi" at bounding box center [445, 252] width 47 height 6
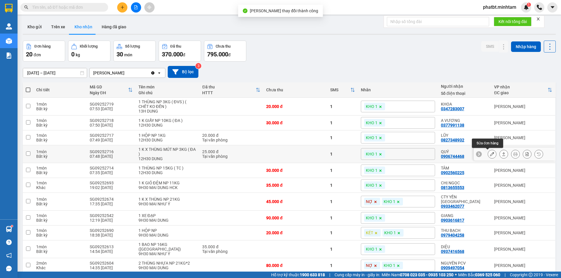
click at [488, 156] on button at bounding box center [492, 154] width 8 height 10
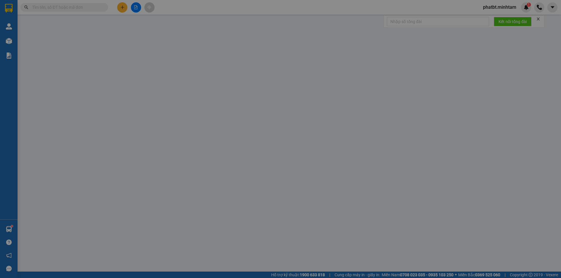
type input "0908312521"
type input "QUỲNH"
type input "0906744468"
type input "QUÝ"
type input "HCK +5"
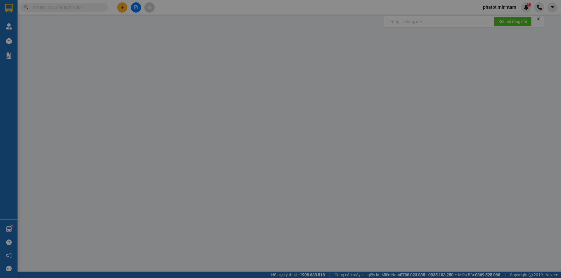
type input "25.000"
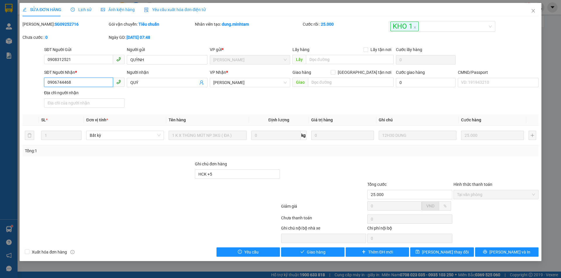
click at [100, 86] on input "0906744468" at bounding box center [78, 82] width 69 height 9
click at [222, 179] on div "Ghi chú đơn hàng HCK +5" at bounding box center [237, 171] width 85 height 20
click at [225, 174] on input "HCK +5" at bounding box center [237, 174] width 85 height 9
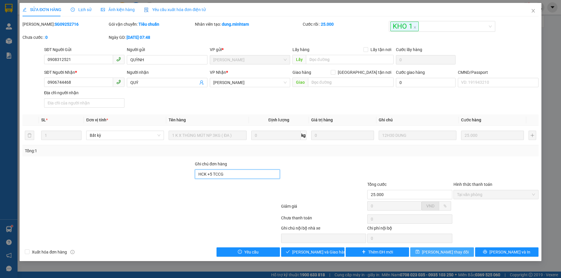
type input "HCK +5 TCCG"
click at [452, 254] on span "Lưu thay đổi" at bounding box center [445, 252] width 47 height 6
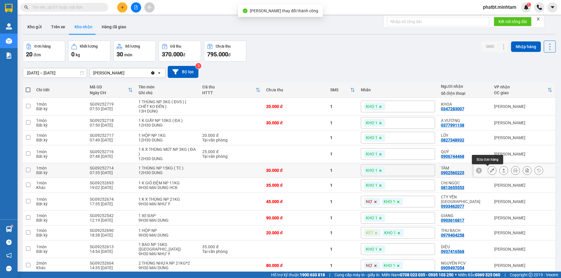
click at [490, 172] on icon at bounding box center [492, 171] width 4 height 4
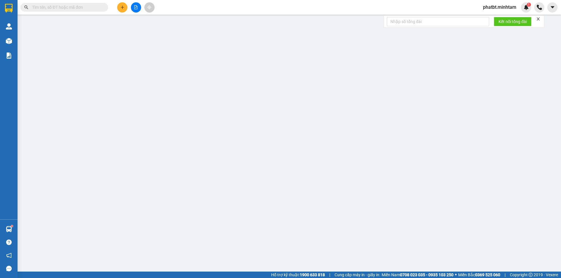
type input "0904818330"
type input "NGÂN"
type input "0902560225"
type input "TÂM"
type input "BM"
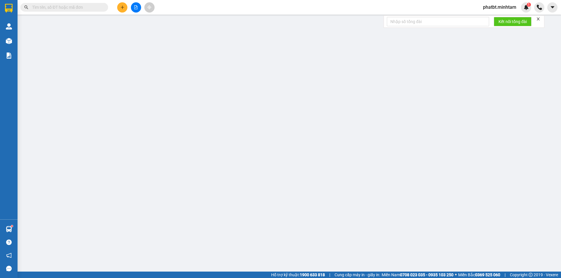
type input "30.000"
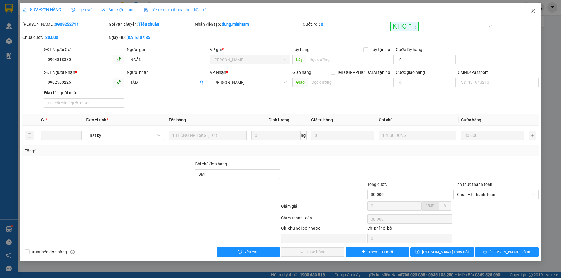
click at [533, 12] on icon "close" at bounding box center [532, 11] width 3 height 4
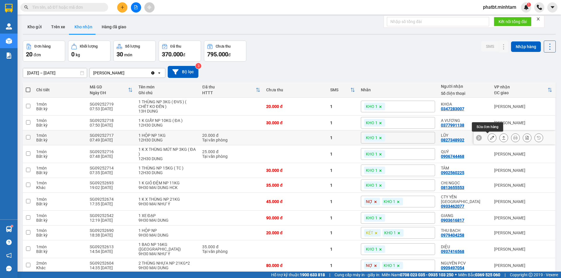
click at [490, 139] on icon at bounding box center [492, 138] width 4 height 4
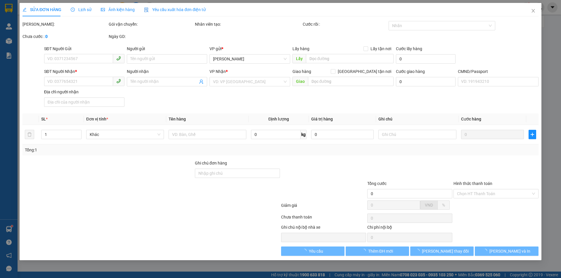
type input "0776894593"
type input "TRÂM"
type input "0827348932"
type input "LŨY"
type input "KNM"
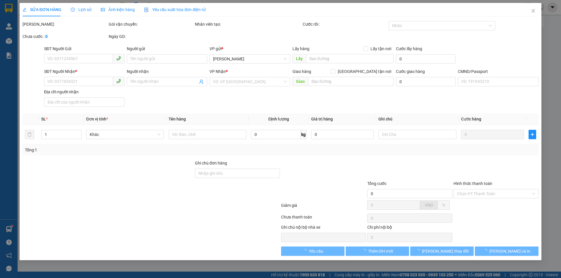
type input "20.000"
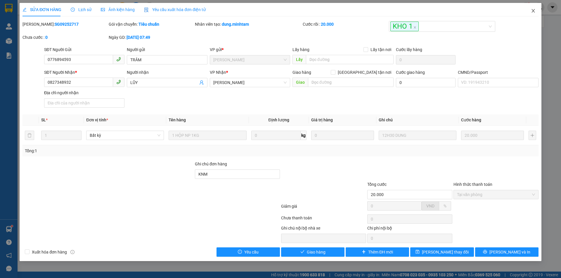
click at [531, 10] on icon "close" at bounding box center [533, 10] width 5 height 5
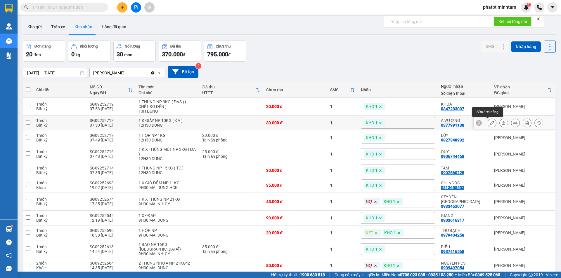
click at [490, 125] on icon at bounding box center [492, 123] width 4 height 4
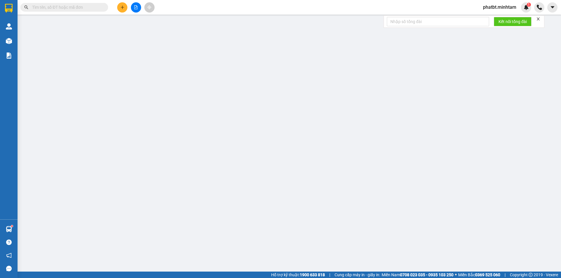
type input "0786294035"
type input "TÂN"
type input "0377991138"
type input "A VƯƠNG"
type input "GIAO Ở CỔNG CHÀO AN PHƯỚC KHOẢNG 14H"
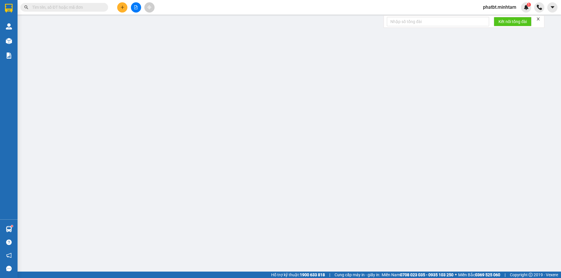
type input "30.000"
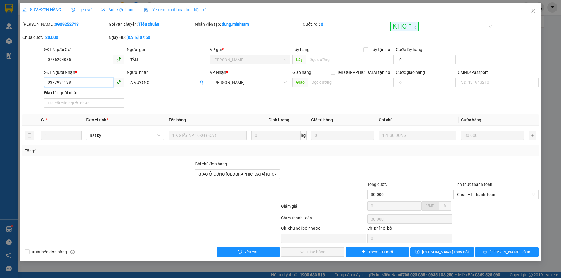
click at [94, 83] on input "0377991138" at bounding box center [78, 82] width 69 height 9
click at [535, 9] on icon "close" at bounding box center [533, 10] width 5 height 5
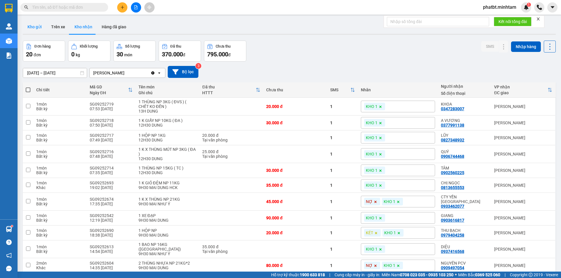
click at [40, 23] on button "Kho gửi" at bounding box center [35, 27] width 24 height 14
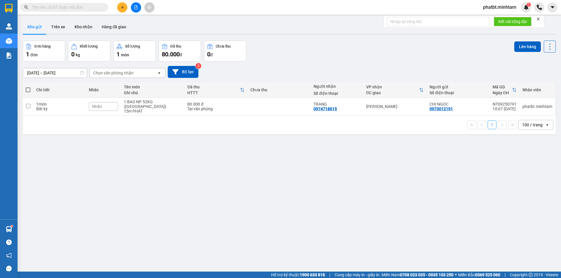
click at [72, 8] on input "text" at bounding box center [66, 7] width 69 height 6
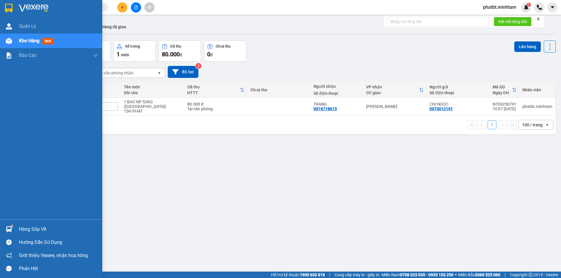
click at [25, 43] on span "Kho hàng" at bounding box center [29, 41] width 20 height 6
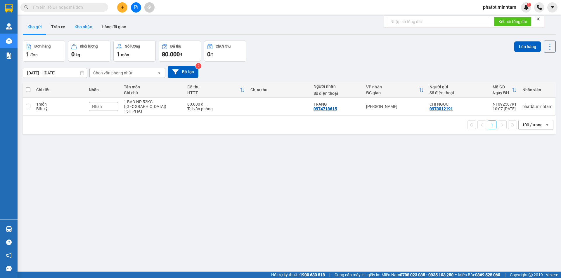
click at [86, 25] on button "Kho nhận" at bounding box center [83, 27] width 27 height 14
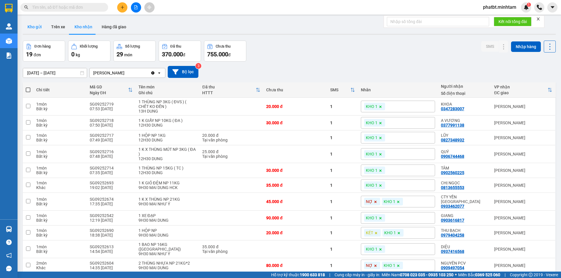
click at [34, 27] on button "Kho gửi" at bounding box center [35, 27] width 24 height 14
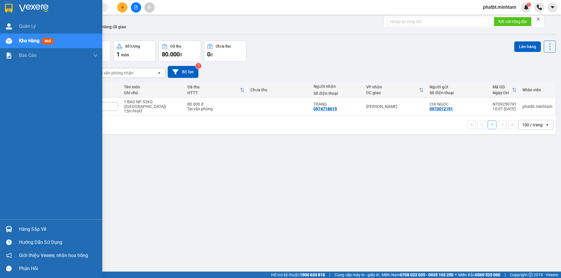
click at [30, 228] on div "Hàng sắp về" at bounding box center [58, 229] width 79 height 9
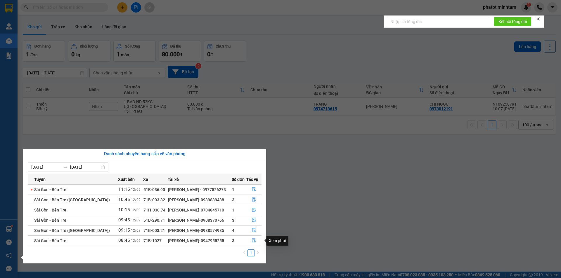
click at [253, 243] on span "file-done" at bounding box center [254, 241] width 4 height 5
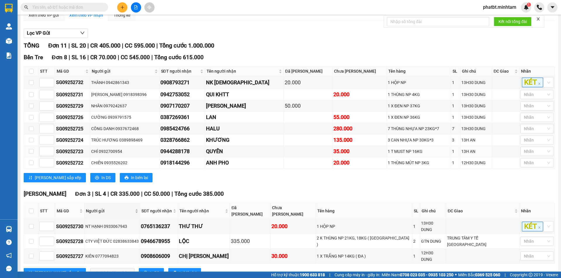
scroll to position [69, 0]
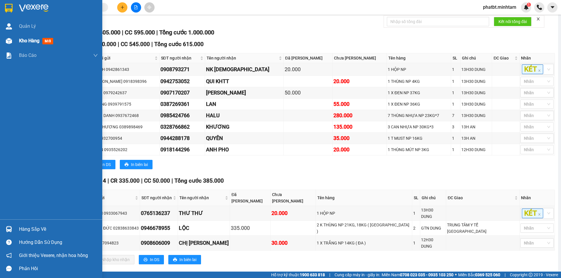
drag, startPoint x: 15, startPoint y: 41, endPoint x: 24, endPoint y: 42, distance: 8.6
click at [15, 41] on div "Kho hàng mới" at bounding box center [51, 41] width 102 height 15
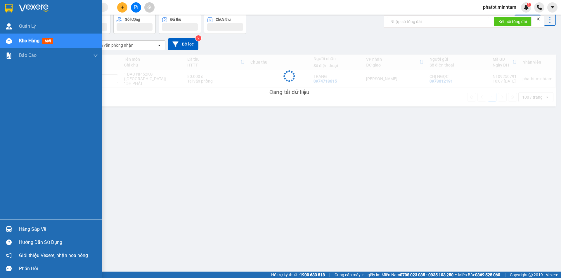
scroll to position [27, 0]
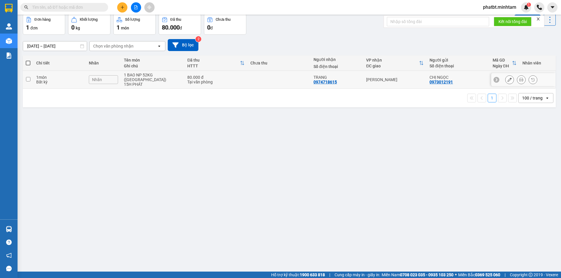
click at [147, 82] on div "15H PHÁT" at bounding box center [153, 84] width 58 height 5
checkbox input "true"
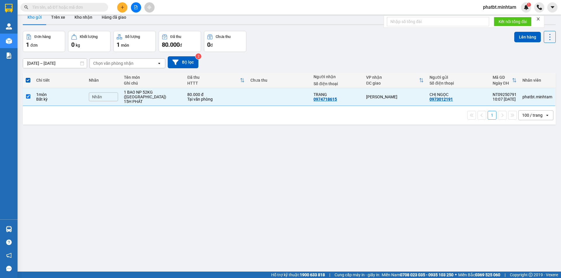
scroll to position [0, 0]
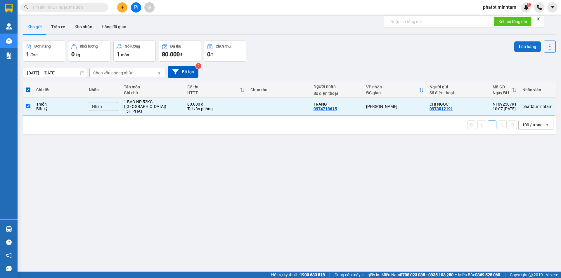
click at [523, 47] on button "Lên hàng" at bounding box center [527, 46] width 27 height 11
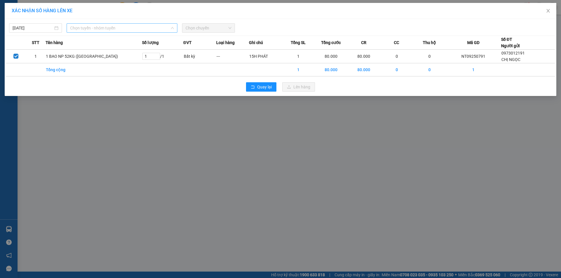
click at [132, 28] on span "Chọn tuyến - nhóm tuyến" at bounding box center [122, 28] width 104 height 9
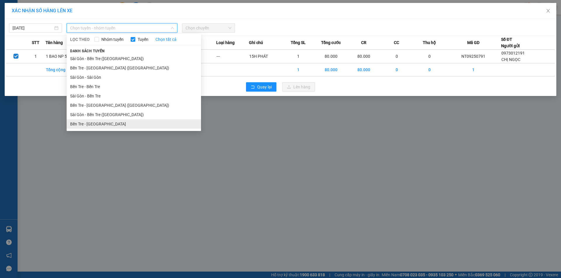
click at [110, 121] on li "Bến Tre - [GEOGRAPHIC_DATA]" at bounding box center [134, 123] width 134 height 9
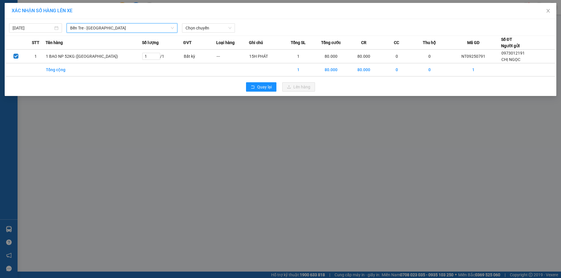
click at [211, 22] on div "[DATE] Bến Tre - [GEOGRAPHIC_DATA] [GEOGRAPHIC_DATA] Tre - [GEOGRAPHIC_DATA] LỌ…" at bounding box center [280, 26] width 549 height 12
click at [215, 27] on span "Chọn chuyến" at bounding box center [208, 28] width 46 height 9
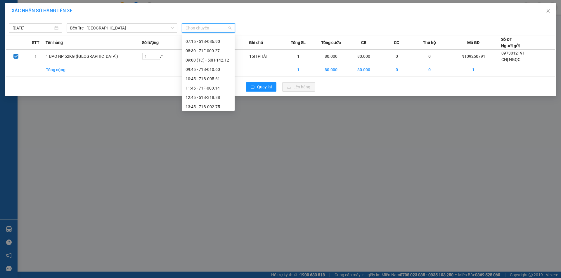
scroll to position [44, 0]
click at [216, 69] on div "10:45 - 71B-005.61" at bounding box center [208, 70] width 46 height 6
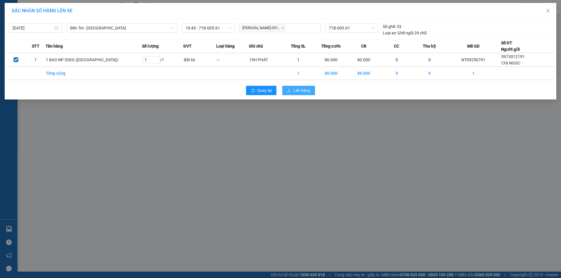
click at [293, 91] on button "Lên hàng" at bounding box center [298, 90] width 33 height 9
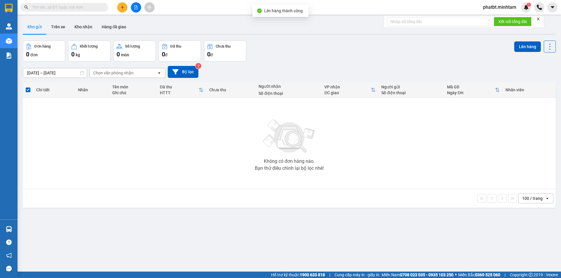
click at [136, 9] on icon "file-add" at bounding box center [135, 7] width 3 height 4
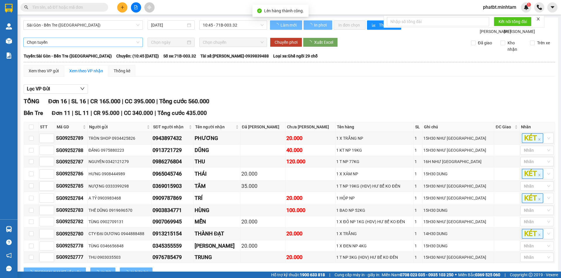
click at [74, 28] on span "Sài Gòn - Bến Tre ([GEOGRAPHIC_DATA])" at bounding box center [83, 25] width 112 height 9
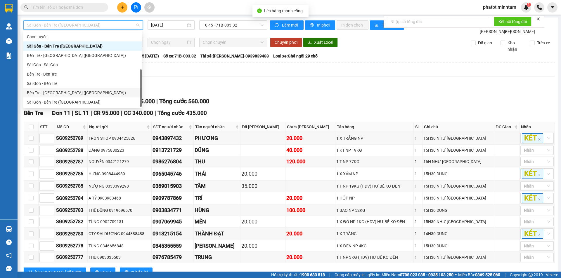
scroll to position [9, 0]
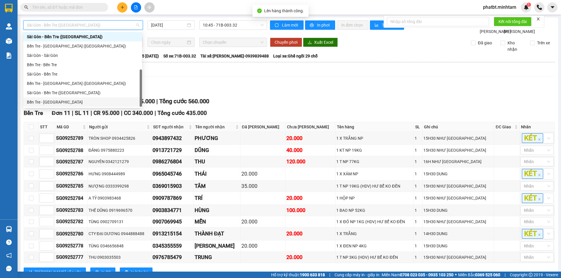
click at [51, 103] on div "Bến Tre - Sài Gòn" at bounding box center [83, 102] width 112 height 6
type input "[DATE]"
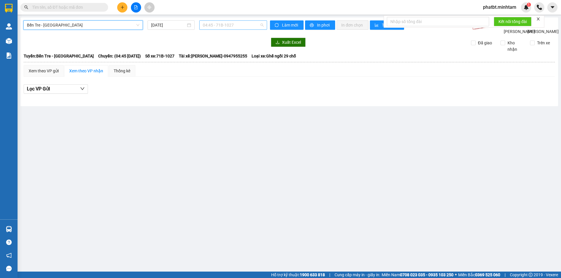
click at [212, 26] on span "04:45 - 71B-1027" at bounding box center [233, 25] width 61 height 9
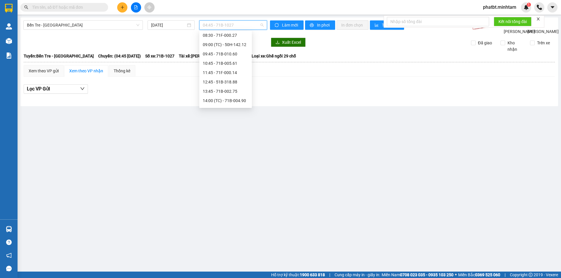
scroll to position [50, 0]
click at [238, 63] on div "10:45 - 71B-005.61" at bounding box center [226, 61] width 46 height 6
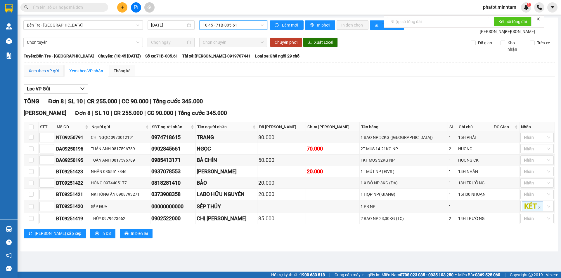
click at [47, 74] on div "Xem theo VP gửi" at bounding box center [44, 71] width 30 height 6
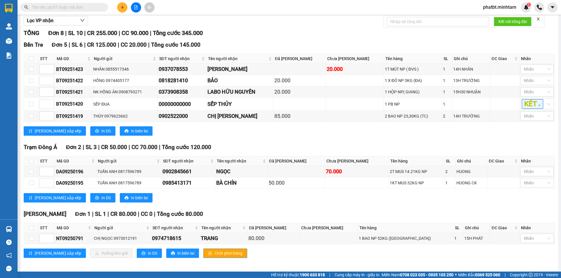
scroll to position [77, 0]
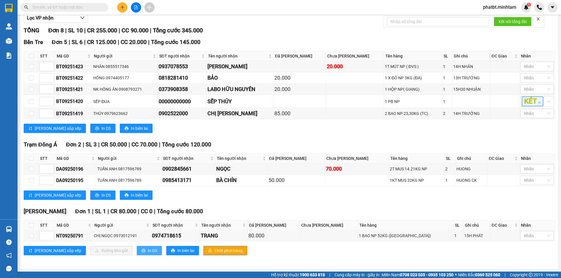
click at [148, 251] on span "In DS" at bounding box center [152, 251] width 9 height 6
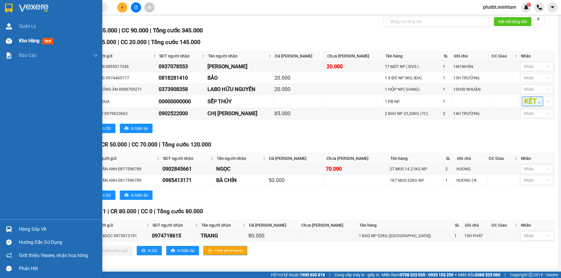
click at [14, 39] on div "Kho hàng mới" at bounding box center [51, 41] width 102 height 15
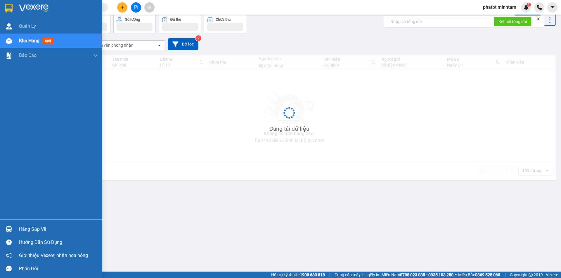
scroll to position [27, 0]
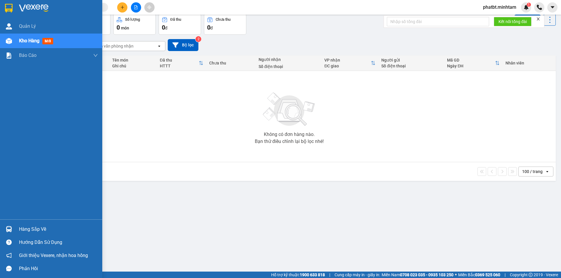
click at [45, 224] on div "Hàng sắp về" at bounding box center [51, 229] width 102 height 13
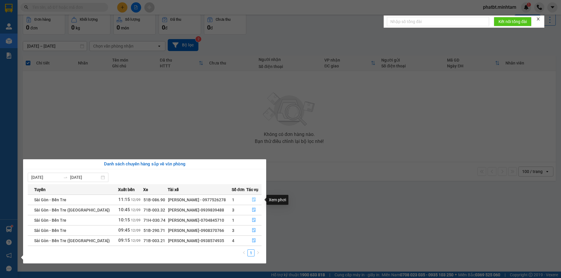
click at [255, 199] on button "button" at bounding box center [254, 199] width 15 height 9
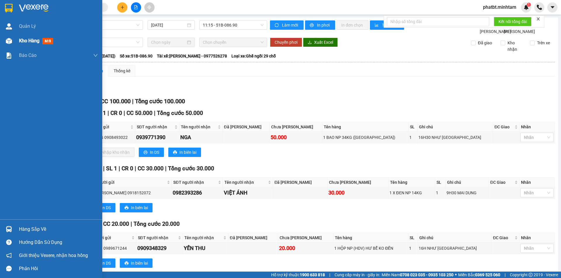
click at [17, 41] on div "Kho hàng mới" at bounding box center [51, 41] width 102 height 15
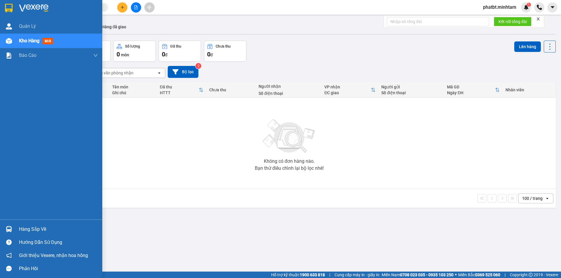
click at [20, 230] on div "Hàng sắp về" at bounding box center [58, 229] width 79 height 9
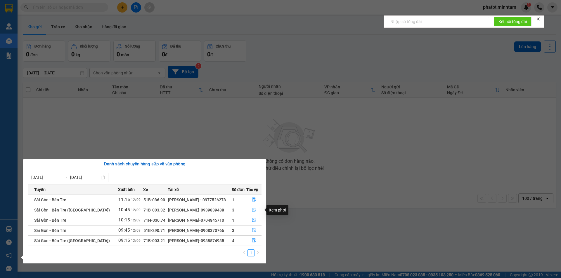
click at [252, 209] on icon "file-done" at bounding box center [254, 210] width 4 height 4
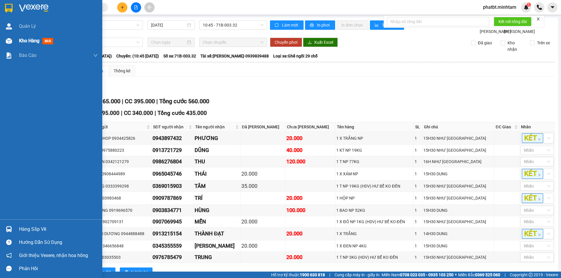
click at [27, 47] on div "Kho hàng mới" at bounding box center [58, 41] width 79 height 15
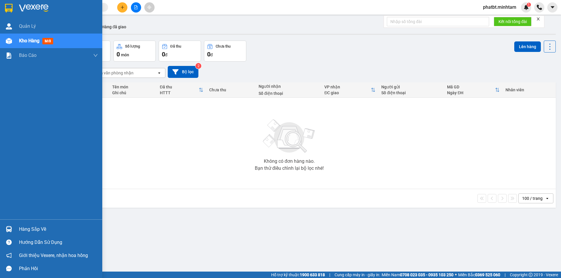
click at [18, 227] on div "Hàng sắp về" at bounding box center [51, 229] width 102 height 13
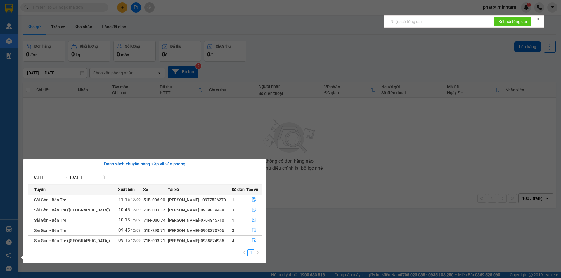
click at [152, 119] on section "Kết quả tìm kiếm ( 0 ) Bộ lọc No Data phatbt.minhtam 1 Quản [PERSON_NAME] hàng …" at bounding box center [280, 139] width 561 height 278
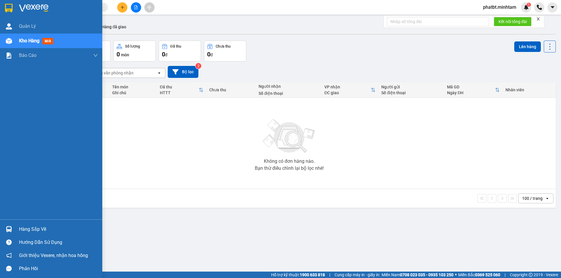
click at [35, 228] on div "Hàng sắp về" at bounding box center [58, 229] width 79 height 9
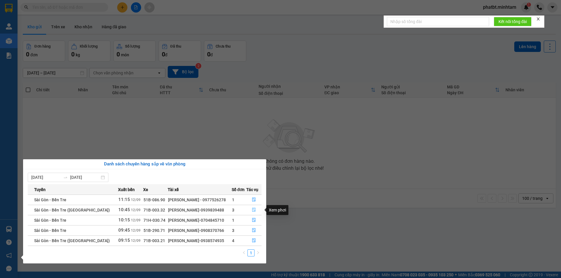
click at [254, 209] on icon "file-done" at bounding box center [254, 210] width 4 height 4
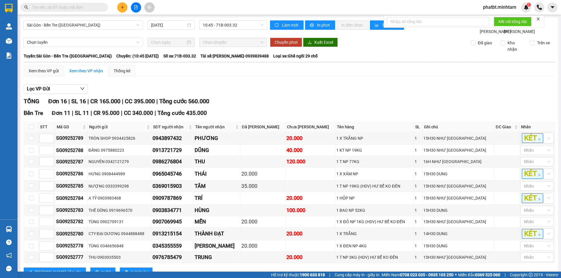
scroll to position [176, 0]
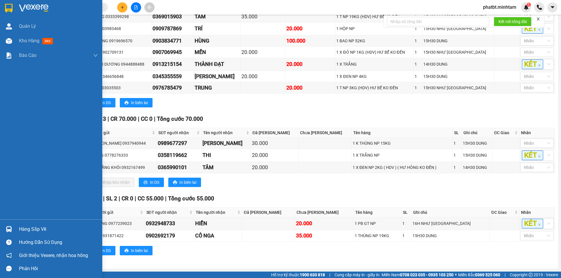
click at [26, 233] on div "Hàng sắp về" at bounding box center [58, 229] width 79 height 9
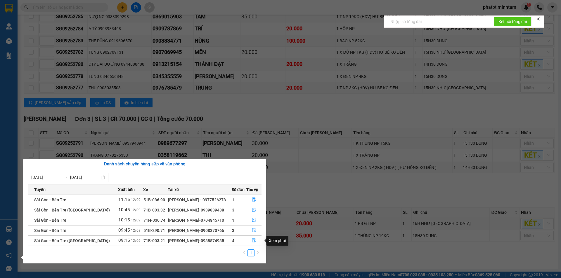
click at [252, 239] on icon "file-done" at bounding box center [254, 241] width 4 height 4
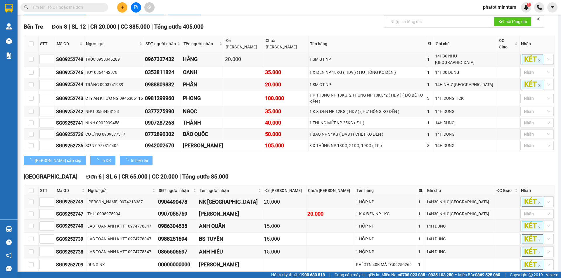
scroll to position [149, 0]
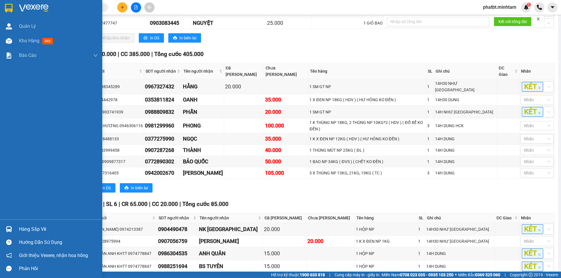
click at [19, 226] on div "Hàng sắp về" at bounding box center [58, 229] width 79 height 9
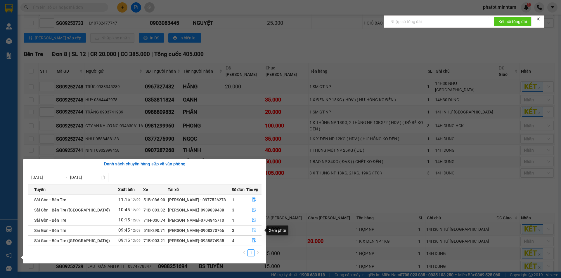
click at [254, 231] on icon "file-done" at bounding box center [254, 231] width 4 height 4
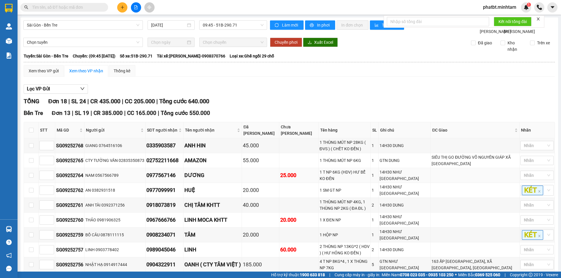
scroll to position [97, 0]
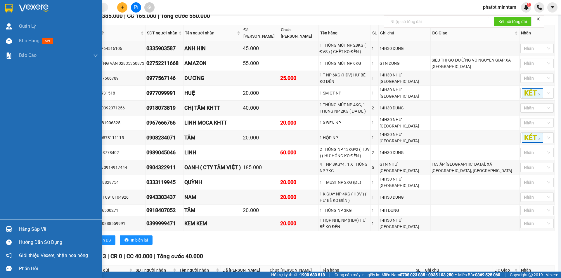
click at [15, 229] on div "Hàng sắp về" at bounding box center [51, 229] width 102 height 13
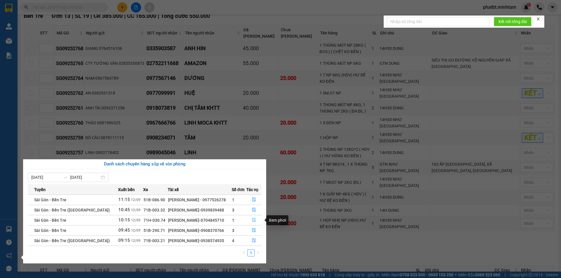
click at [253, 219] on icon "file-done" at bounding box center [254, 220] width 4 height 4
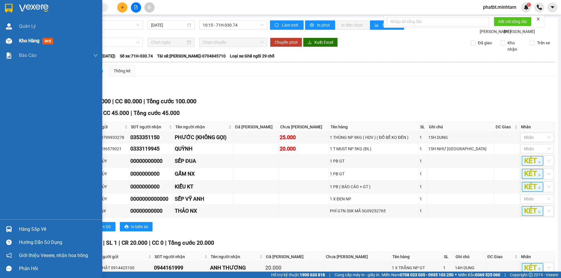
click at [20, 42] on span "Kho hàng" at bounding box center [29, 41] width 20 height 6
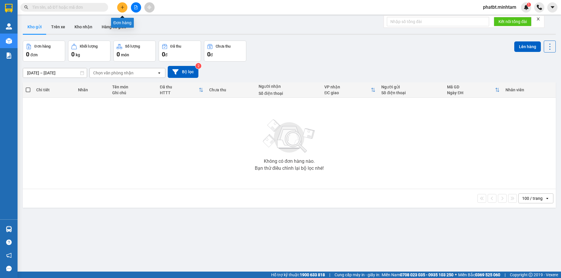
click at [121, 7] on icon "plus" at bounding box center [122, 7] width 4 height 4
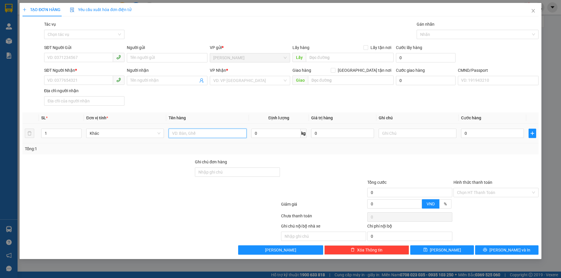
click at [220, 134] on input "text" at bounding box center [208, 133] width 78 height 9
type input "1 K GIỎ BAO NP 35KG (TC)"
click at [62, 59] on input "SĐT Người Gửi" at bounding box center [78, 57] width 69 height 9
click at [76, 58] on input "SĐT Người Gửi" at bounding box center [78, 57] width 69 height 9
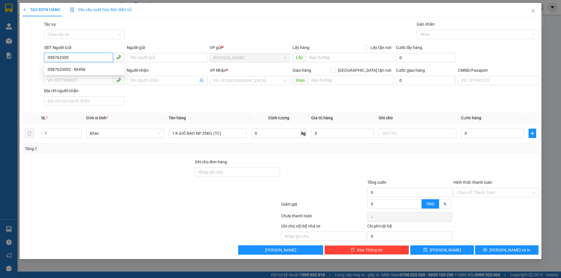
type input "0987633092"
click at [88, 66] on div "0987633092 - NHÀN" at bounding box center [84, 69] width 80 height 9
type input "NHÀN"
type input "0703922190"
type input "[PERSON_NAME]"
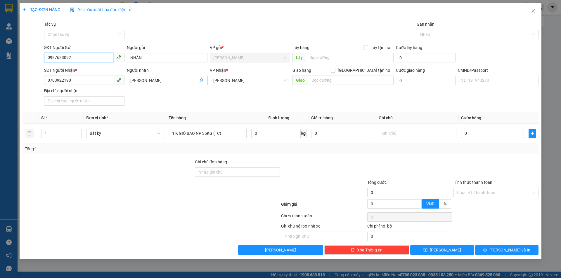
type input "0987633092"
click at [203, 80] on icon "user-add" at bounding box center [201, 80] width 5 height 5
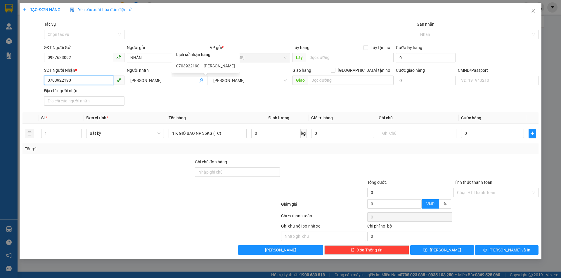
click at [103, 79] on input "0703922190" at bounding box center [78, 80] width 69 height 9
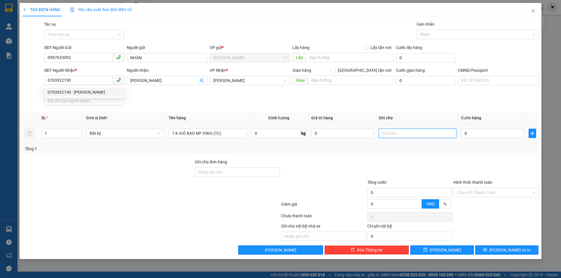
click at [395, 134] on input "text" at bounding box center [418, 133] width 78 height 9
type input "16H PHÁT"
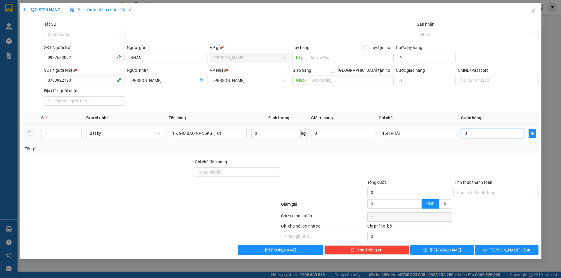
click at [485, 136] on input "0" at bounding box center [492, 133] width 63 height 9
type input "5"
type input "50"
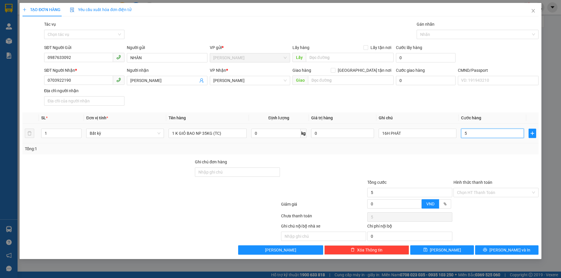
type input "50"
type input "50.000"
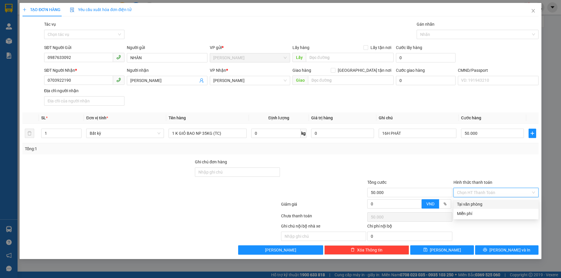
click at [473, 196] on input "Hình thức thanh toán" at bounding box center [494, 192] width 74 height 9
click at [473, 201] on div "Tại văn phòng" at bounding box center [495, 204] width 85 height 9
type input "0"
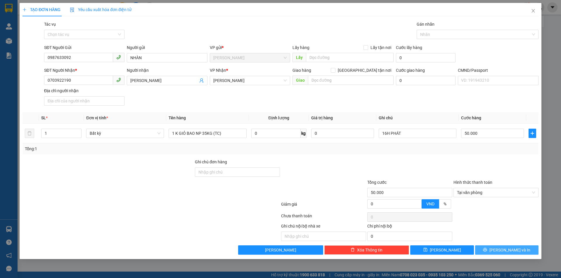
click at [490, 249] on button "[PERSON_NAME] và In" at bounding box center [506, 250] width 63 height 9
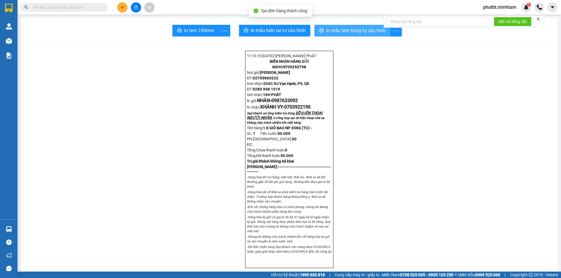
drag, startPoint x: 322, startPoint y: 32, endPoint x: 323, endPoint y: 35, distance: 3.0
click at [322, 32] on button "In mẫu tem hàng tự cấu hình" at bounding box center [352, 31] width 76 height 12
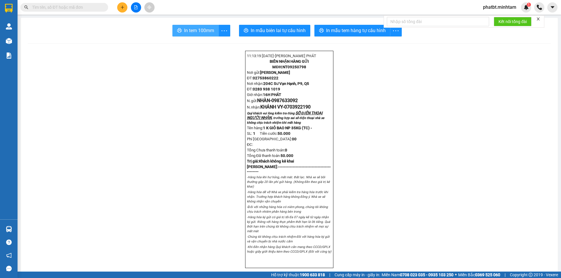
click at [209, 31] on span "In tem 100mm" at bounding box center [199, 30] width 30 height 7
